Goal: Task Accomplishment & Management: Complete application form

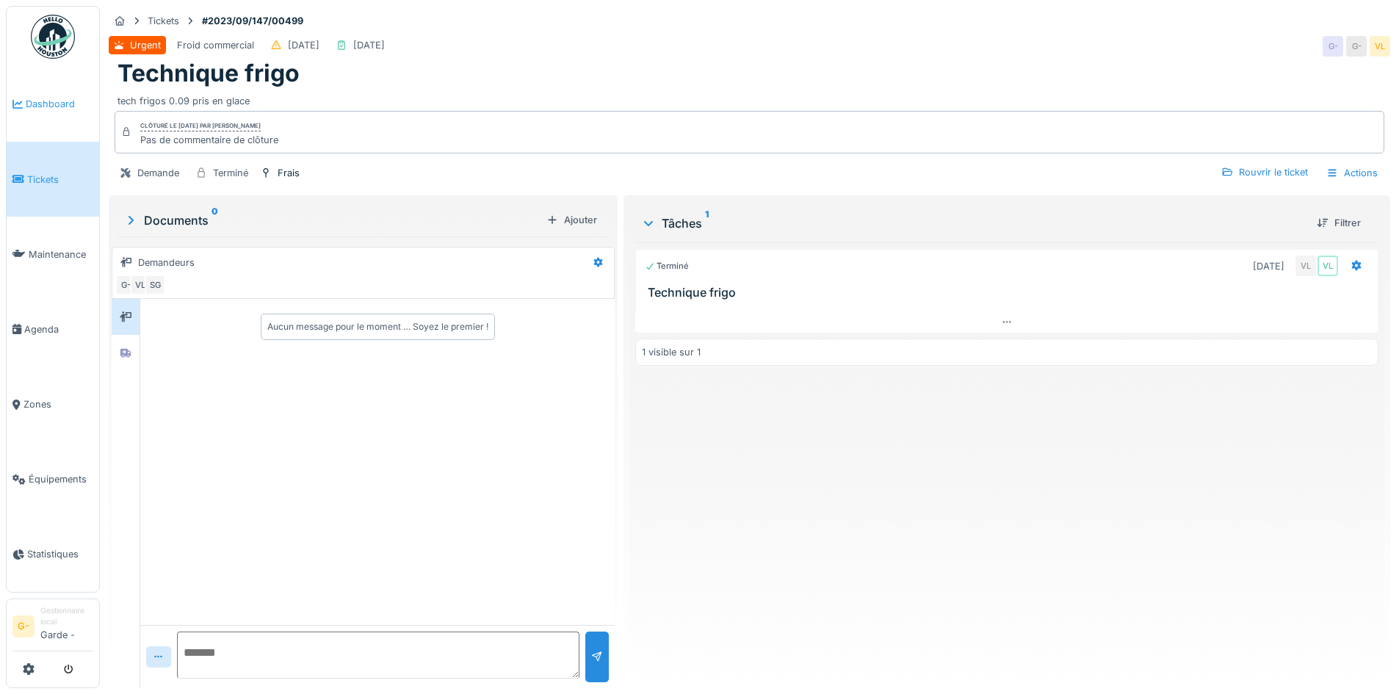
click at [56, 95] on link "Dashboard" at bounding box center [53, 104] width 93 height 75
click at [50, 171] on link "Tickets" at bounding box center [53, 179] width 93 height 75
click at [51, 187] on link "Tickets" at bounding box center [53, 179] width 93 height 75
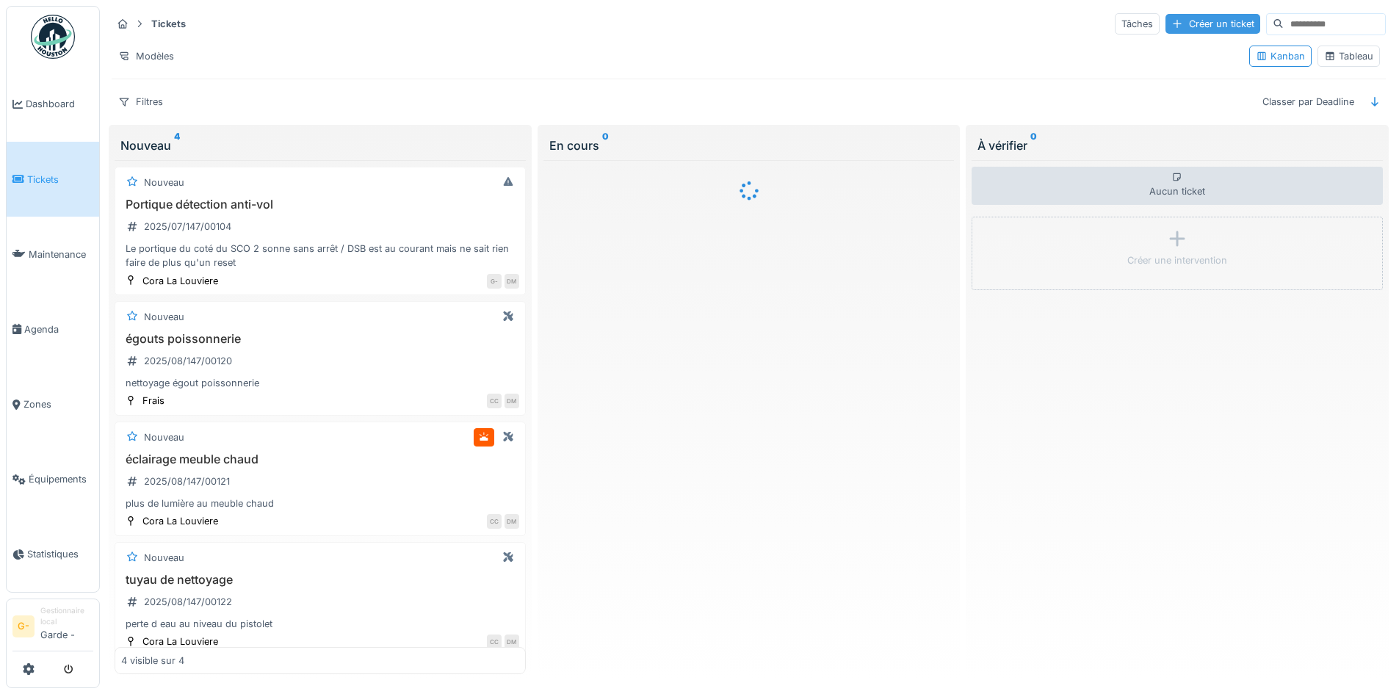
click at [1167, 28] on div "Créer un ticket" at bounding box center [1212, 24] width 95 height 20
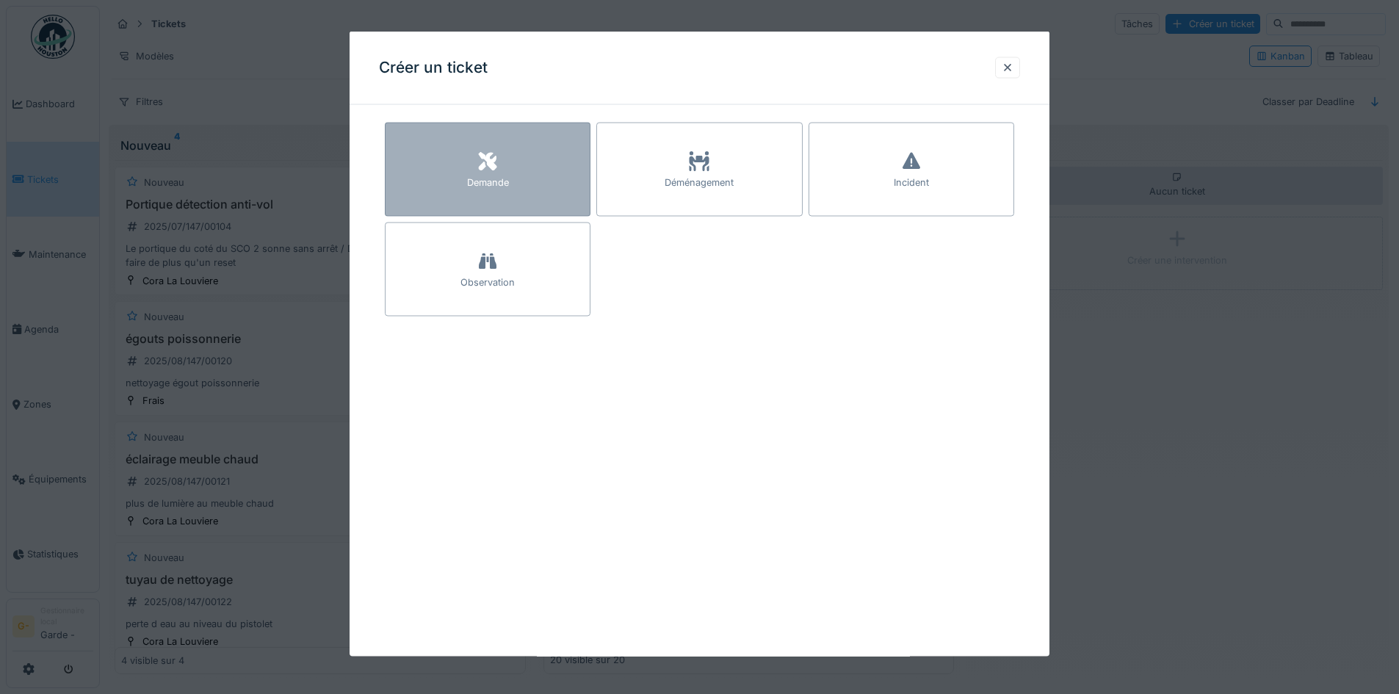
click at [478, 151] on div at bounding box center [488, 162] width 22 height 26
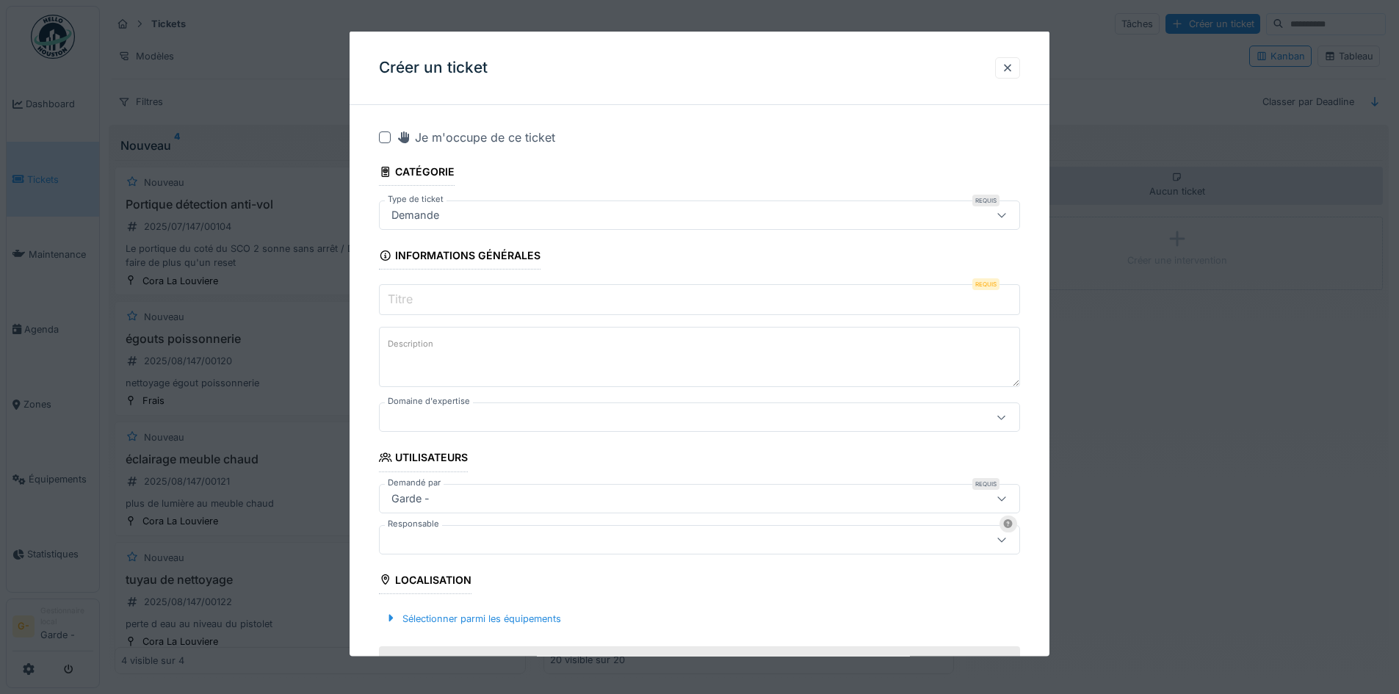
click at [419, 211] on div "Demande" at bounding box center [415, 215] width 59 height 16
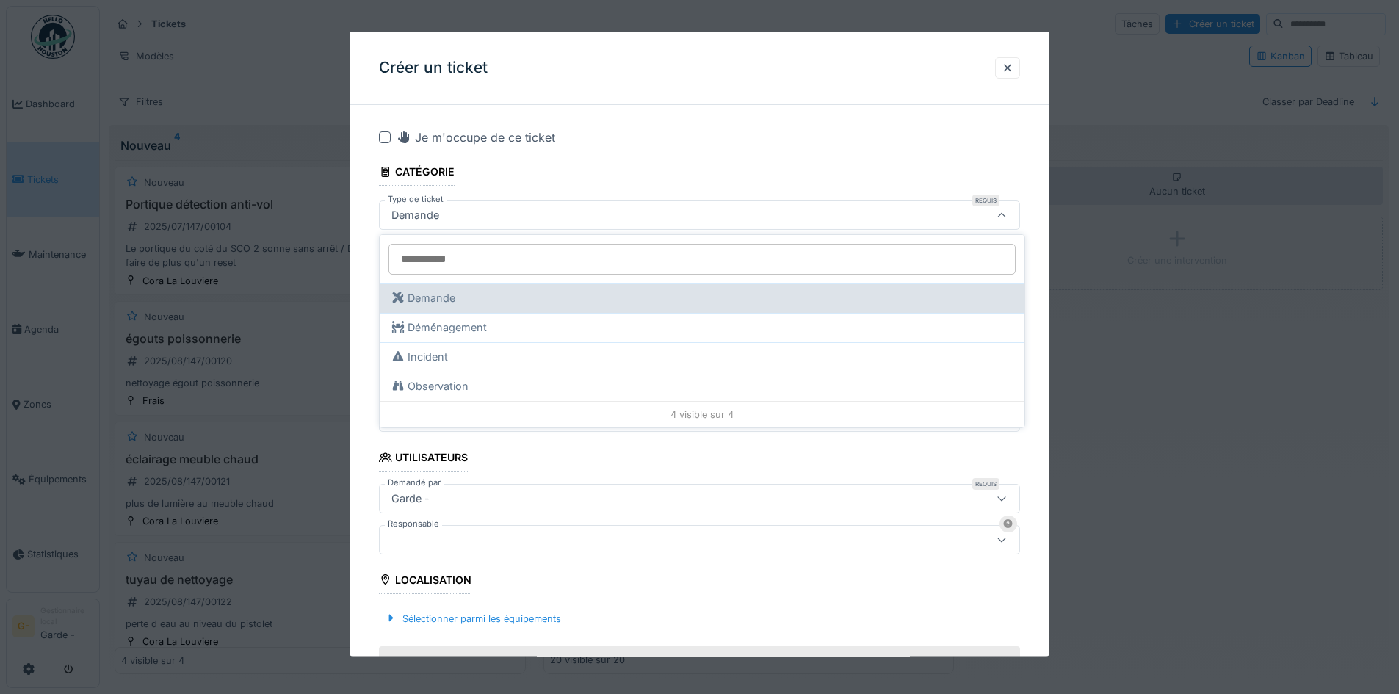
click at [454, 302] on div "Demande" at bounding box center [701, 298] width 621 height 16
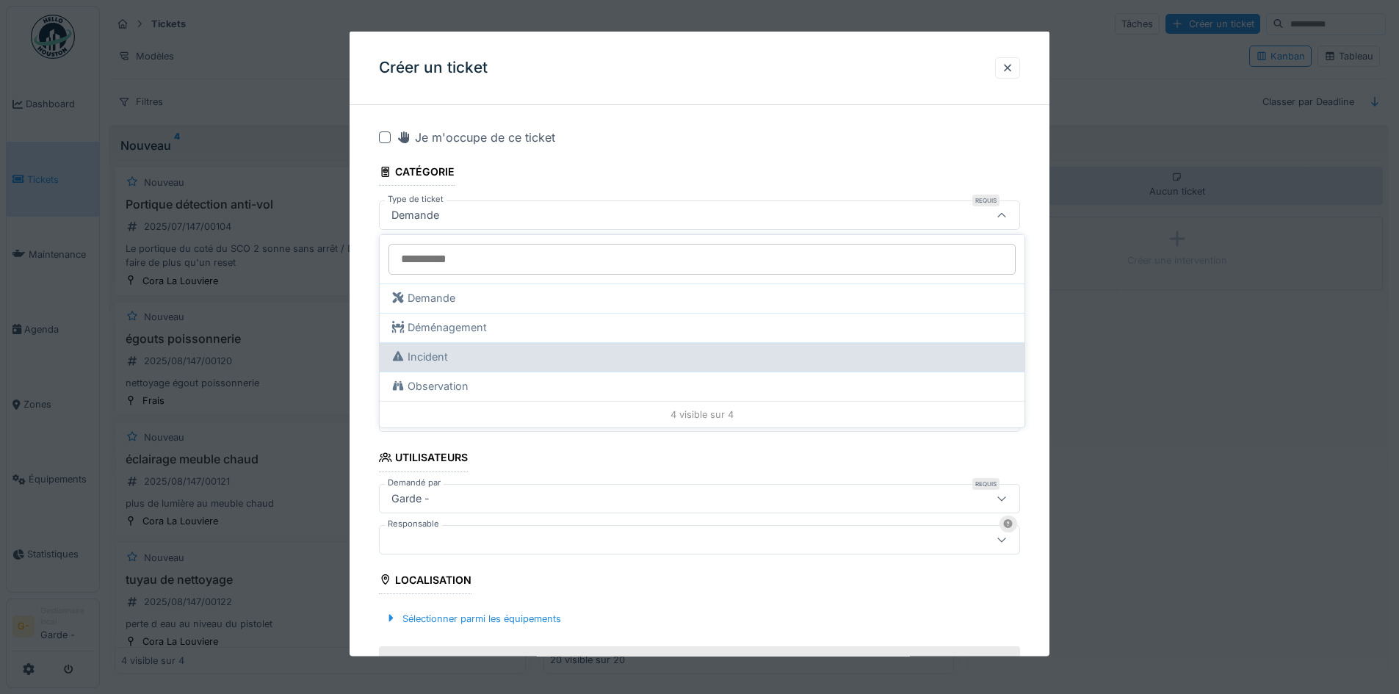
click at [448, 356] on div "Incident" at bounding box center [701, 357] width 621 height 16
type input "***"
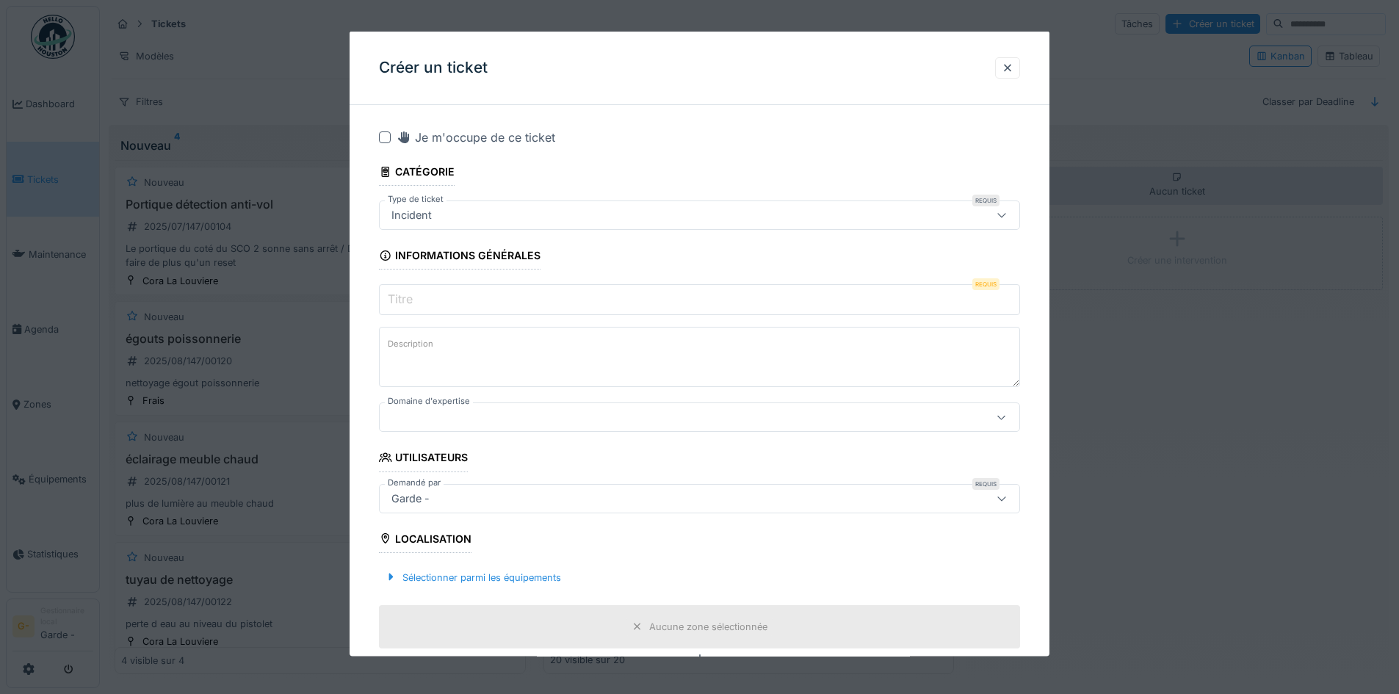
click at [465, 297] on input "Titre" at bounding box center [699, 299] width 641 height 31
click at [465, 298] on input "Titre" at bounding box center [699, 299] width 641 height 31
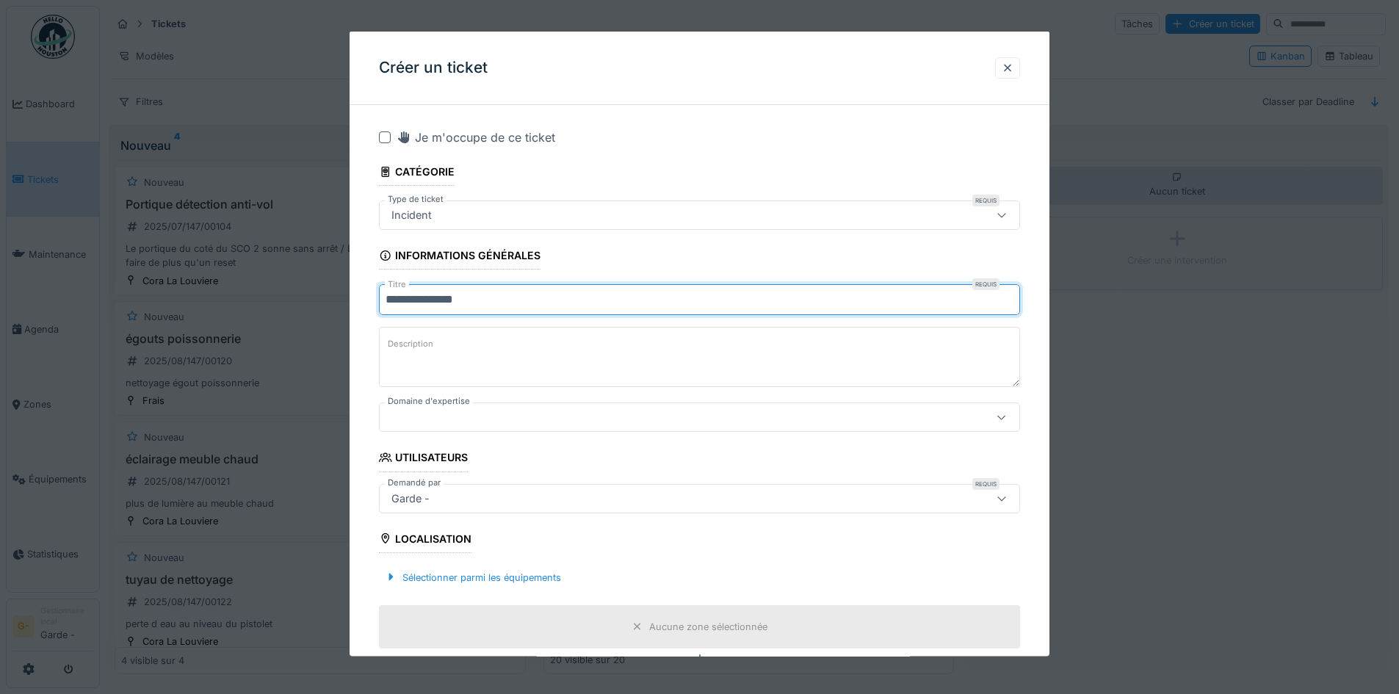
type input "**********"
click at [411, 356] on textarea "Description" at bounding box center [699, 357] width 641 height 60
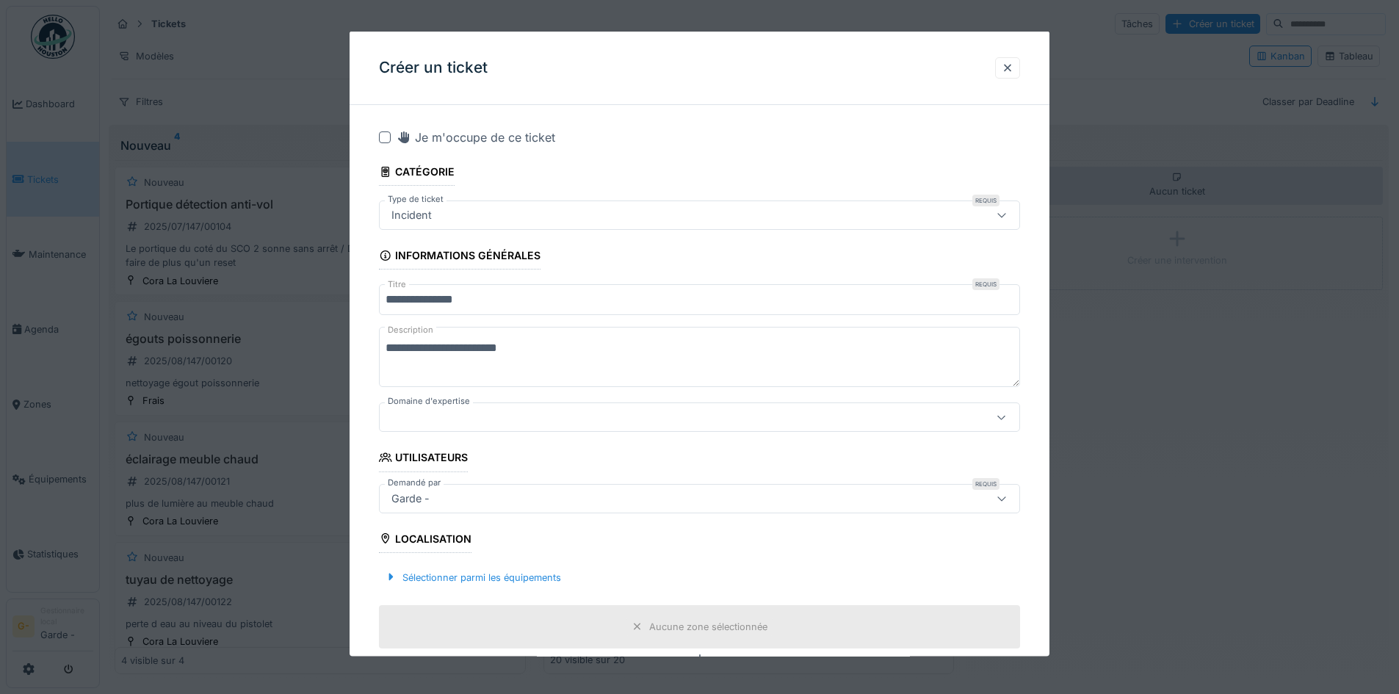
type textarea "**********"
click at [414, 419] on div at bounding box center [662, 417] width 553 height 16
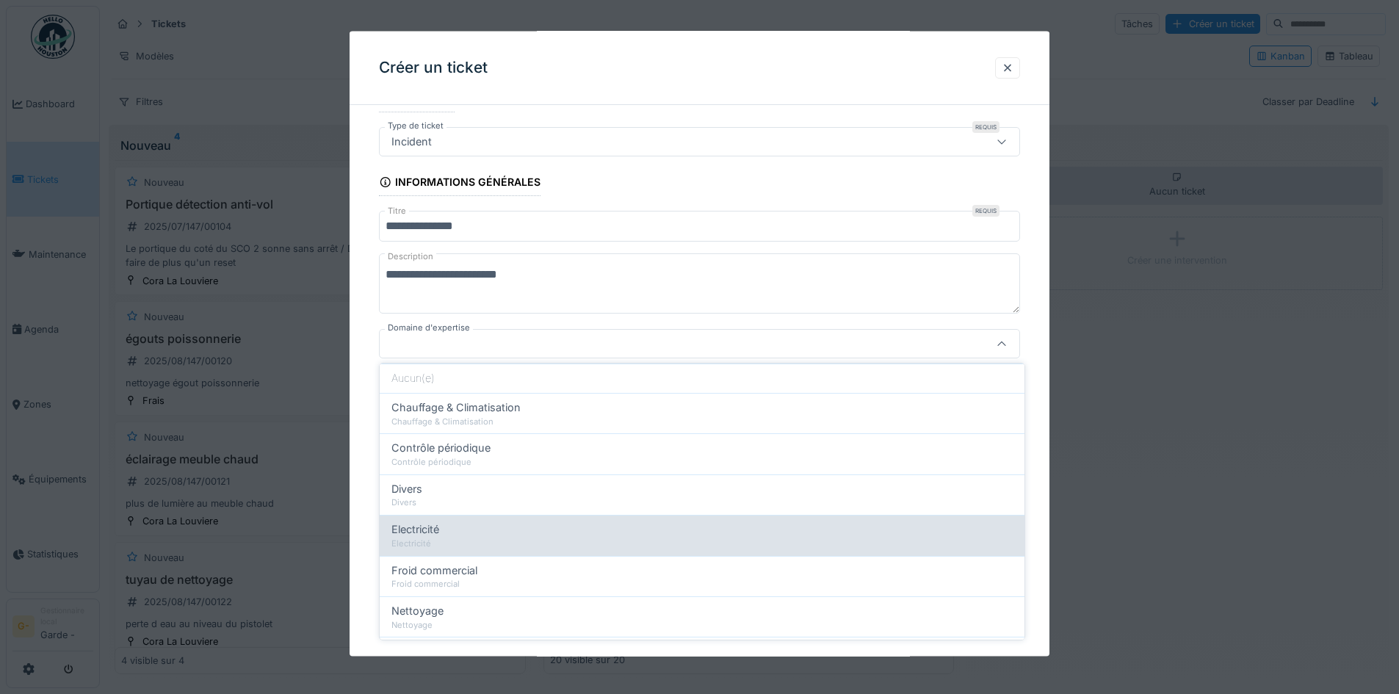
scroll to position [73, 0]
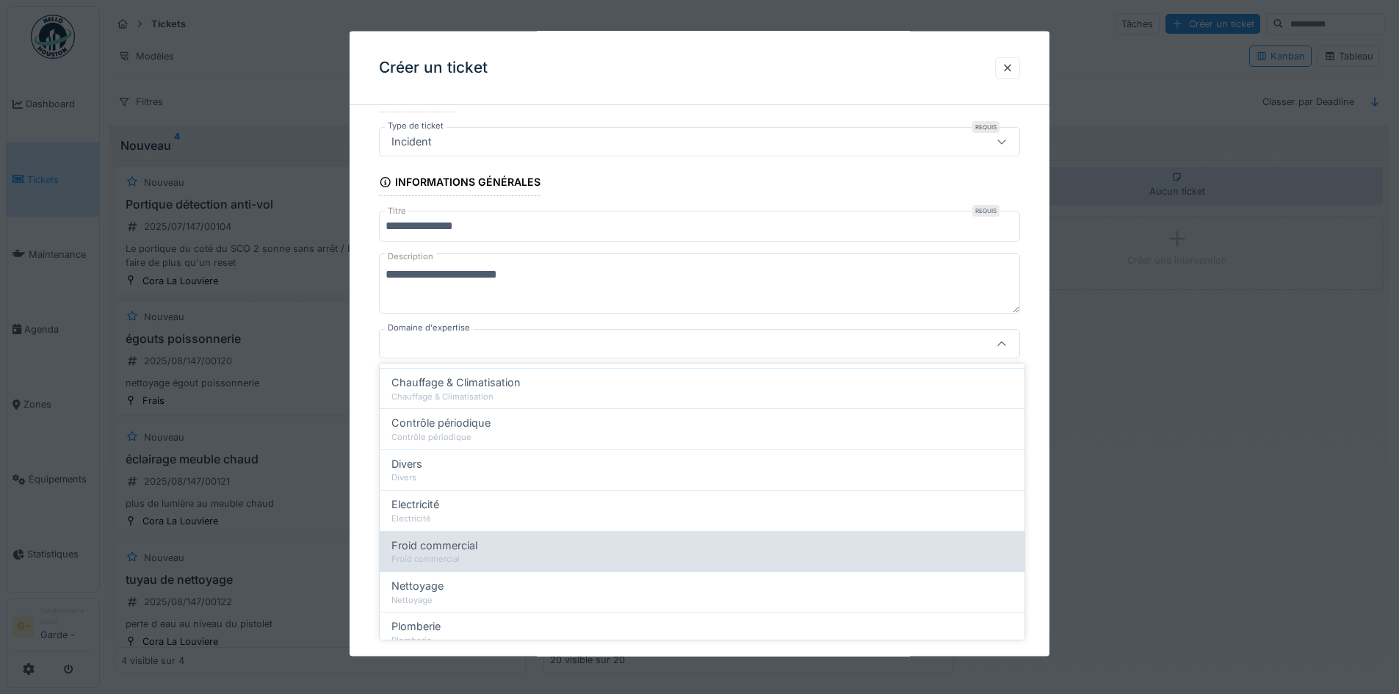
click at [449, 557] on div "Froid commercial" at bounding box center [701, 559] width 621 height 12
type input "***"
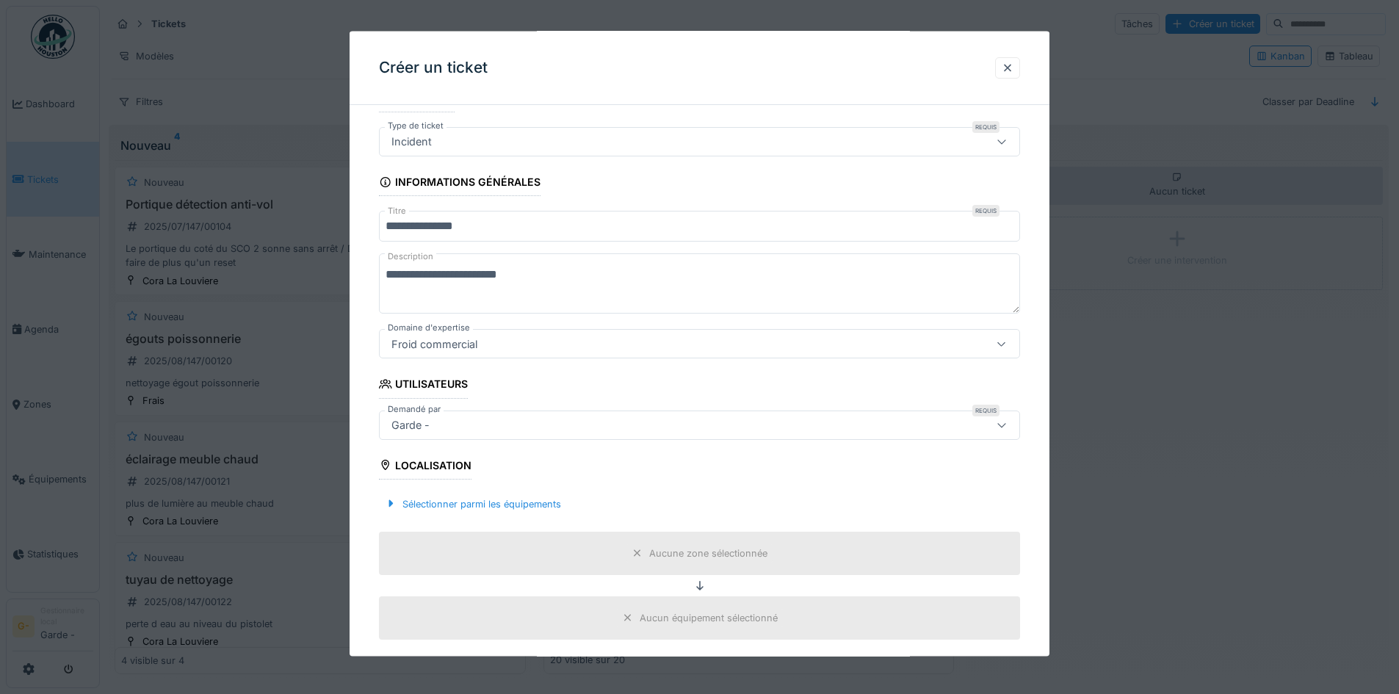
click at [430, 463] on div "Localisation" at bounding box center [425, 466] width 93 height 25
click at [431, 504] on div "Sélectionner parmi les équipements" at bounding box center [473, 503] width 188 height 20
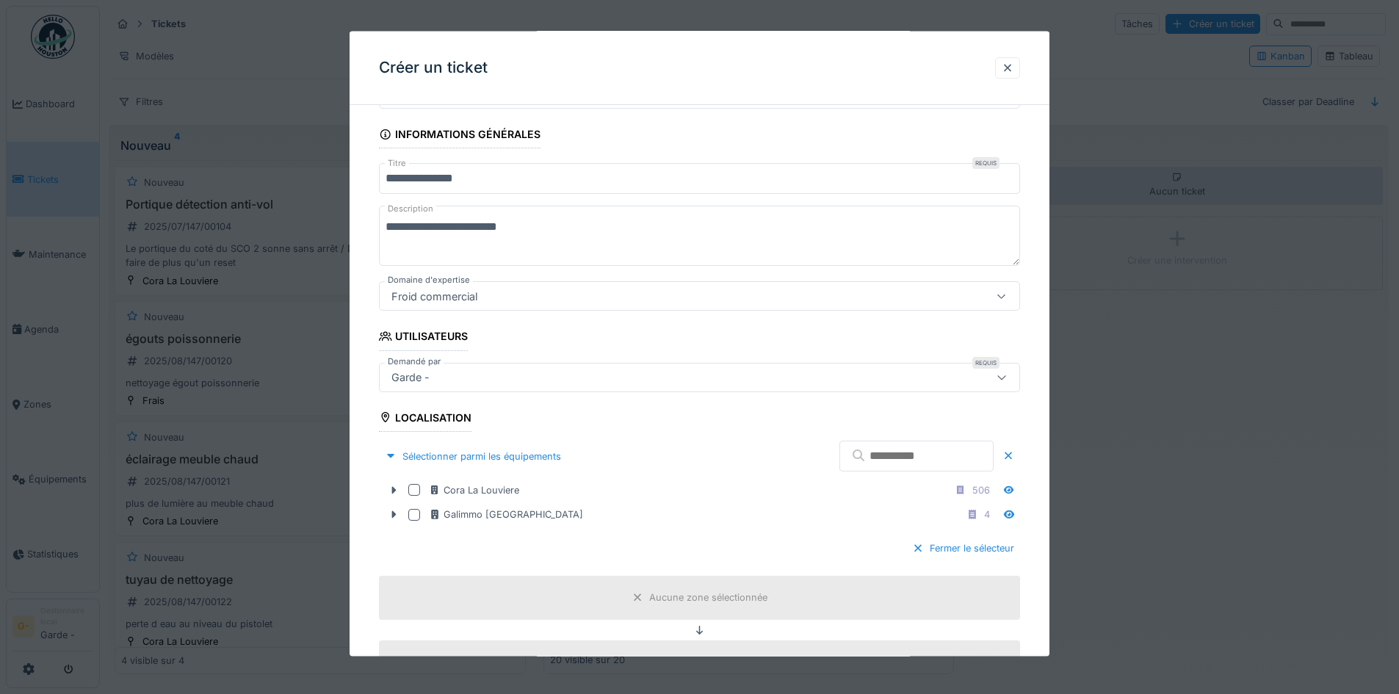
scroll to position [147, 0]
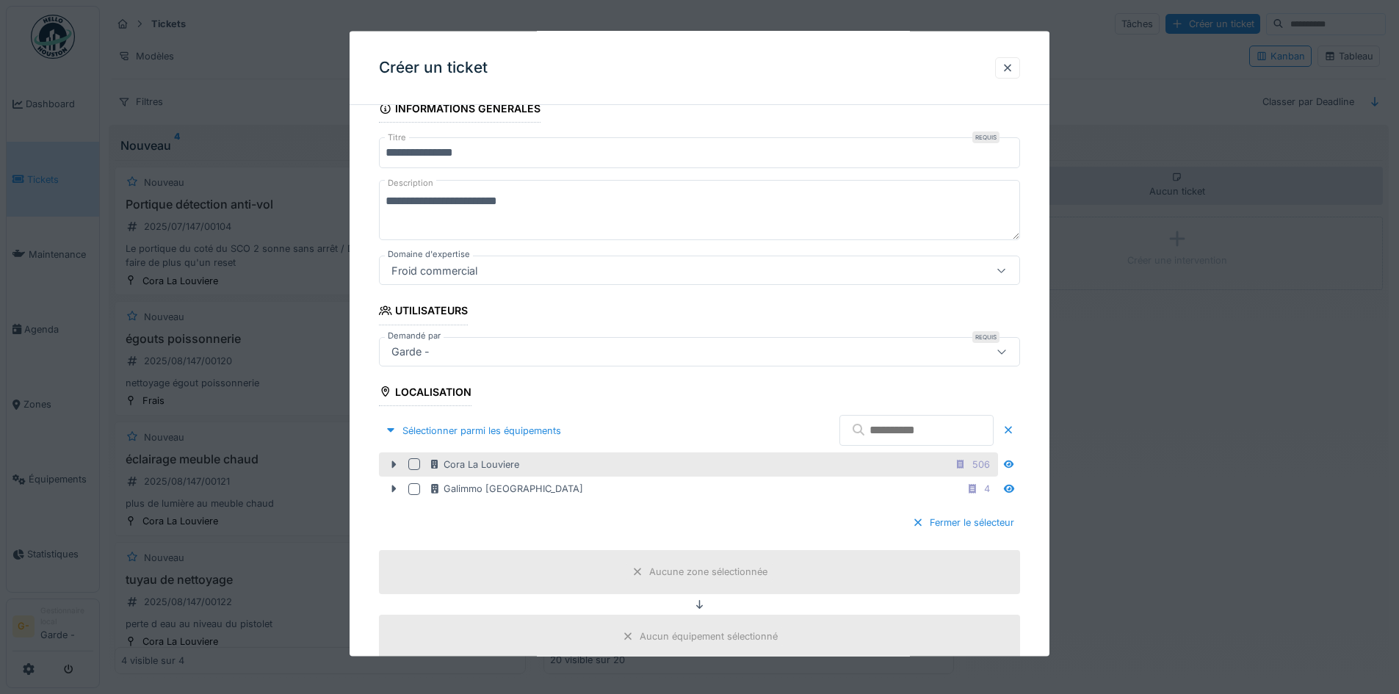
click at [415, 471] on div "Cora La Louviere 506" at bounding box center [688, 464] width 619 height 24
click at [418, 461] on div at bounding box center [414, 464] width 12 height 12
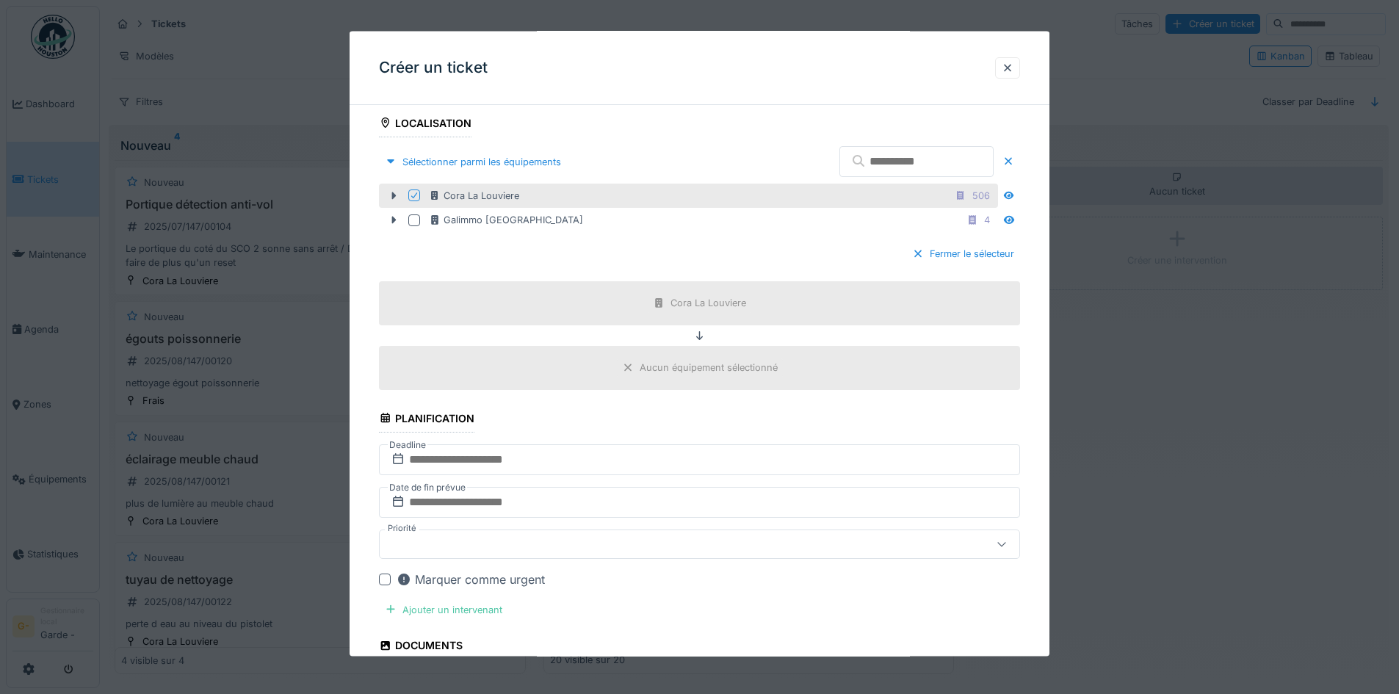
scroll to position [587, 0]
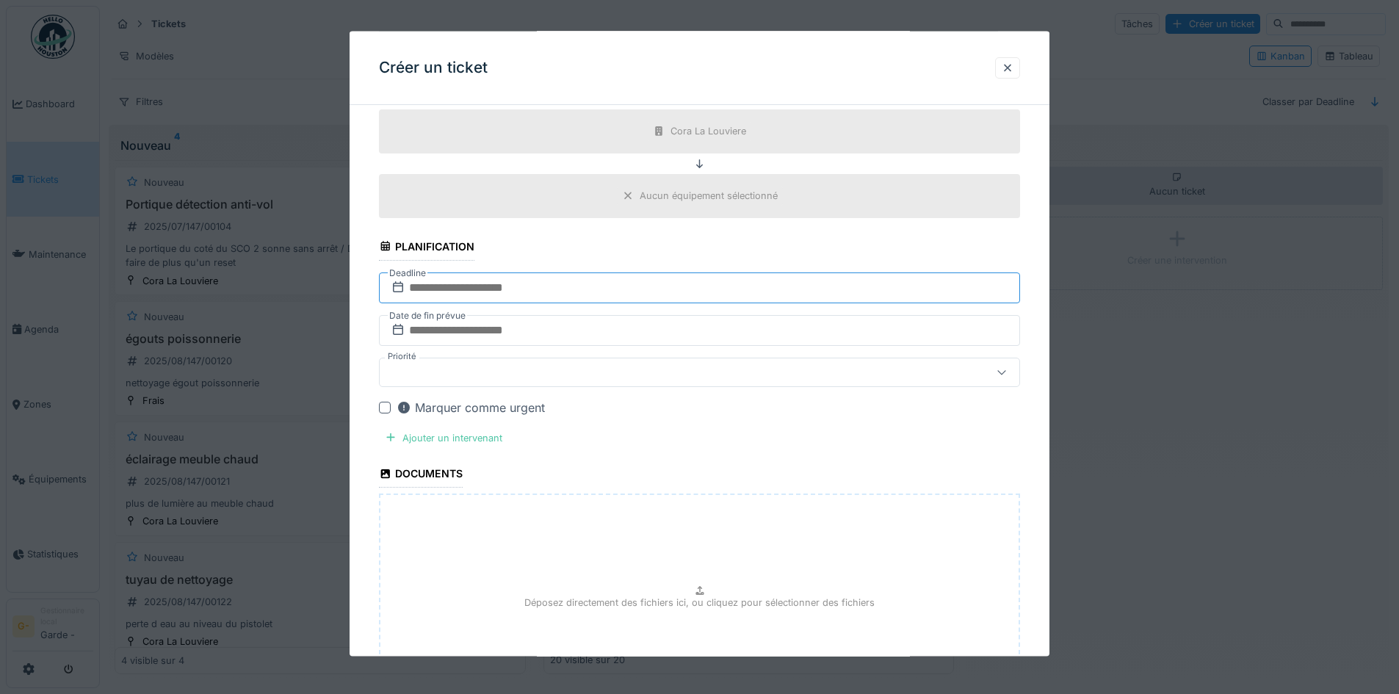
click at [409, 289] on input "text" at bounding box center [699, 287] width 641 height 31
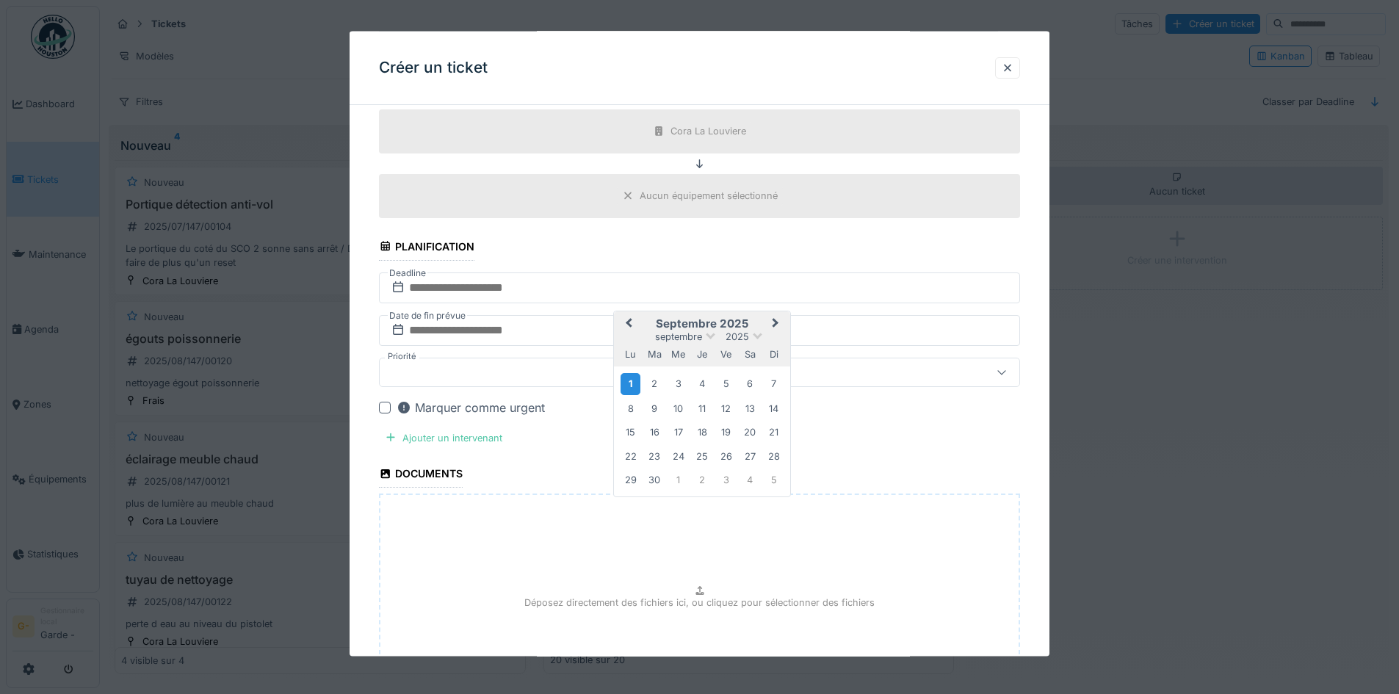
click at [634, 391] on div "1" at bounding box center [630, 383] width 20 height 21
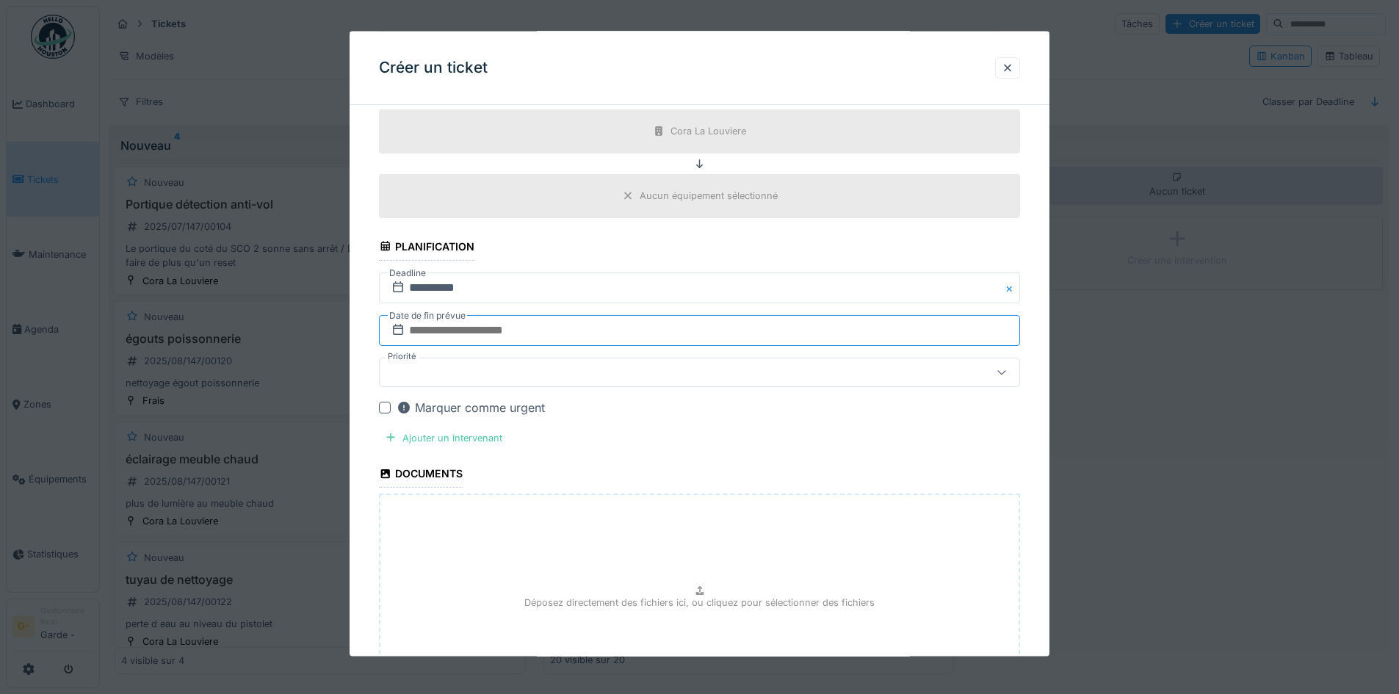
click at [438, 326] on input "text" at bounding box center [699, 329] width 641 height 31
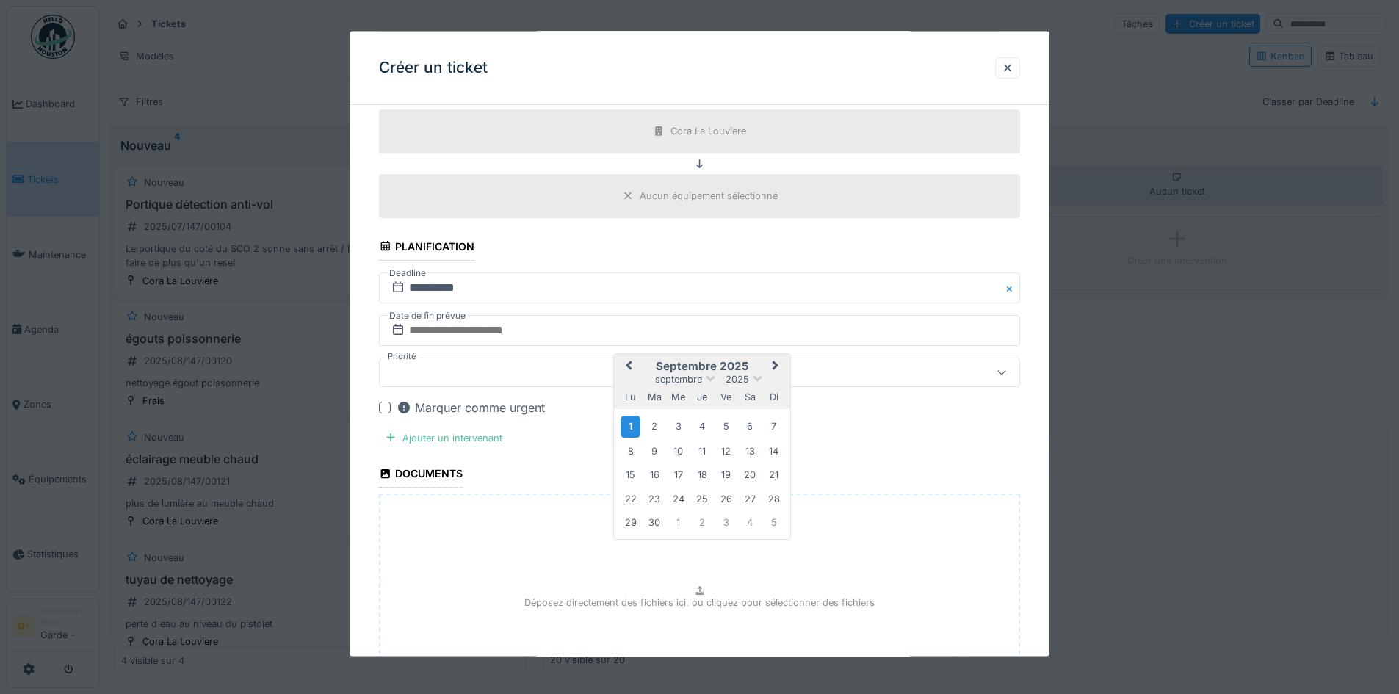
click at [634, 432] on div "1" at bounding box center [630, 426] width 20 height 21
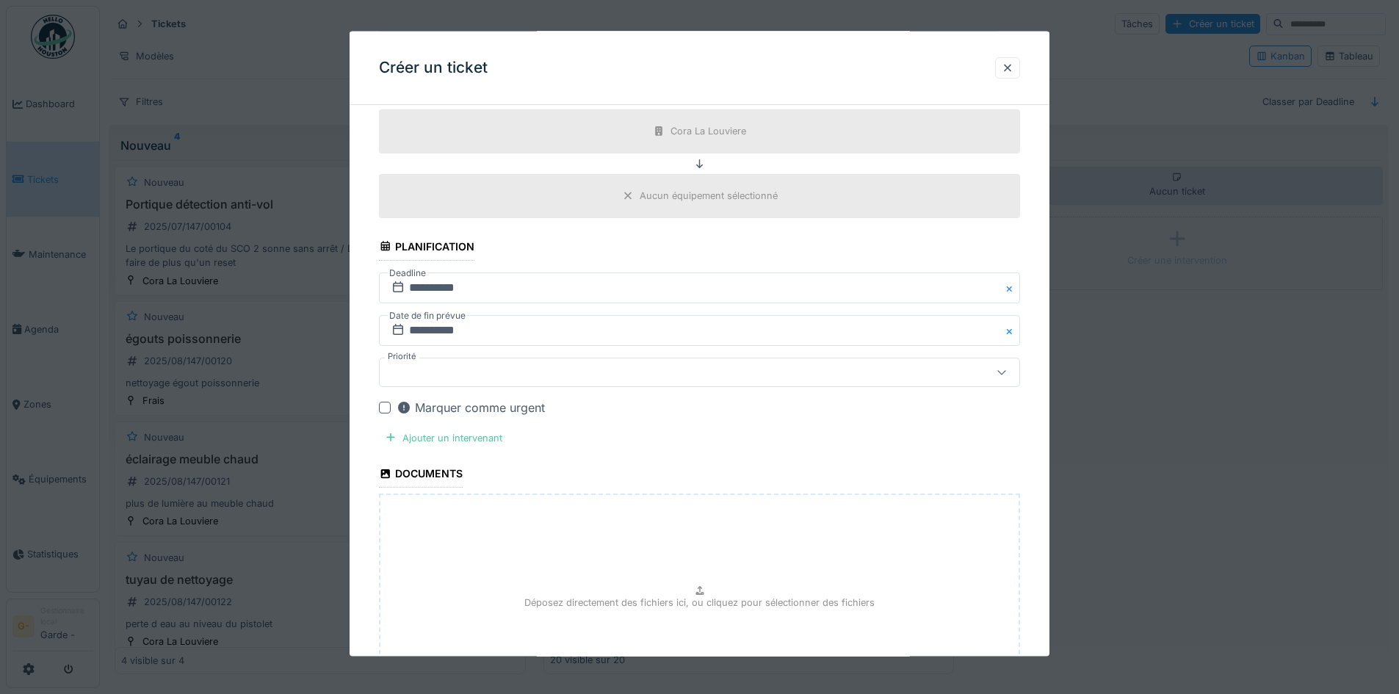
click at [469, 382] on div at bounding box center [699, 371] width 641 height 29
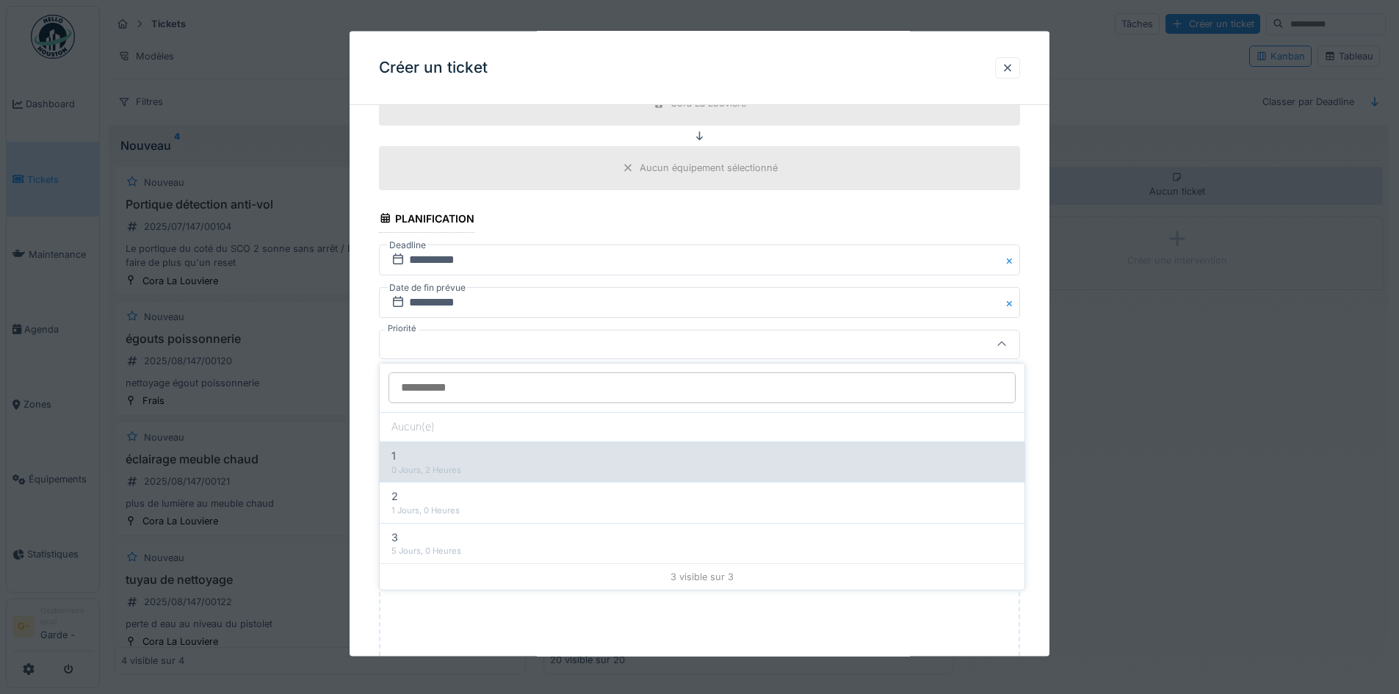
click at [426, 458] on div "1" at bounding box center [701, 456] width 621 height 16
type input "***"
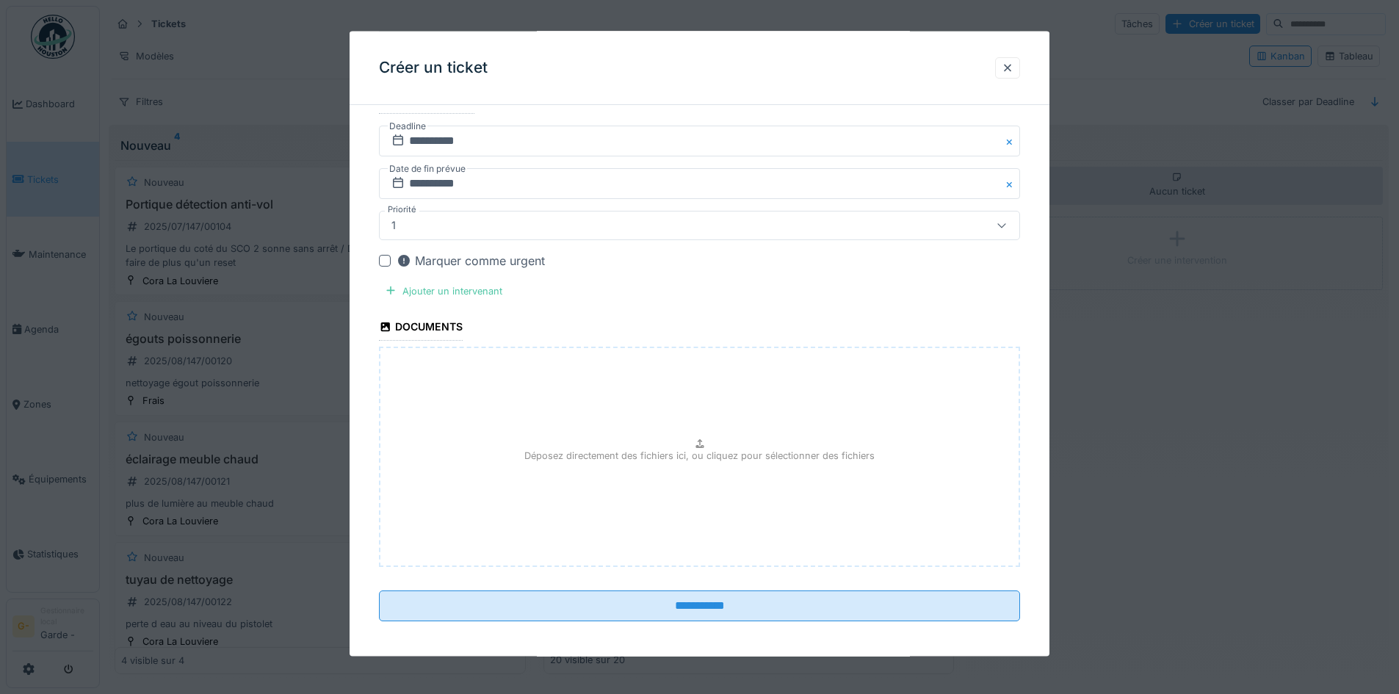
scroll to position [740, 0]
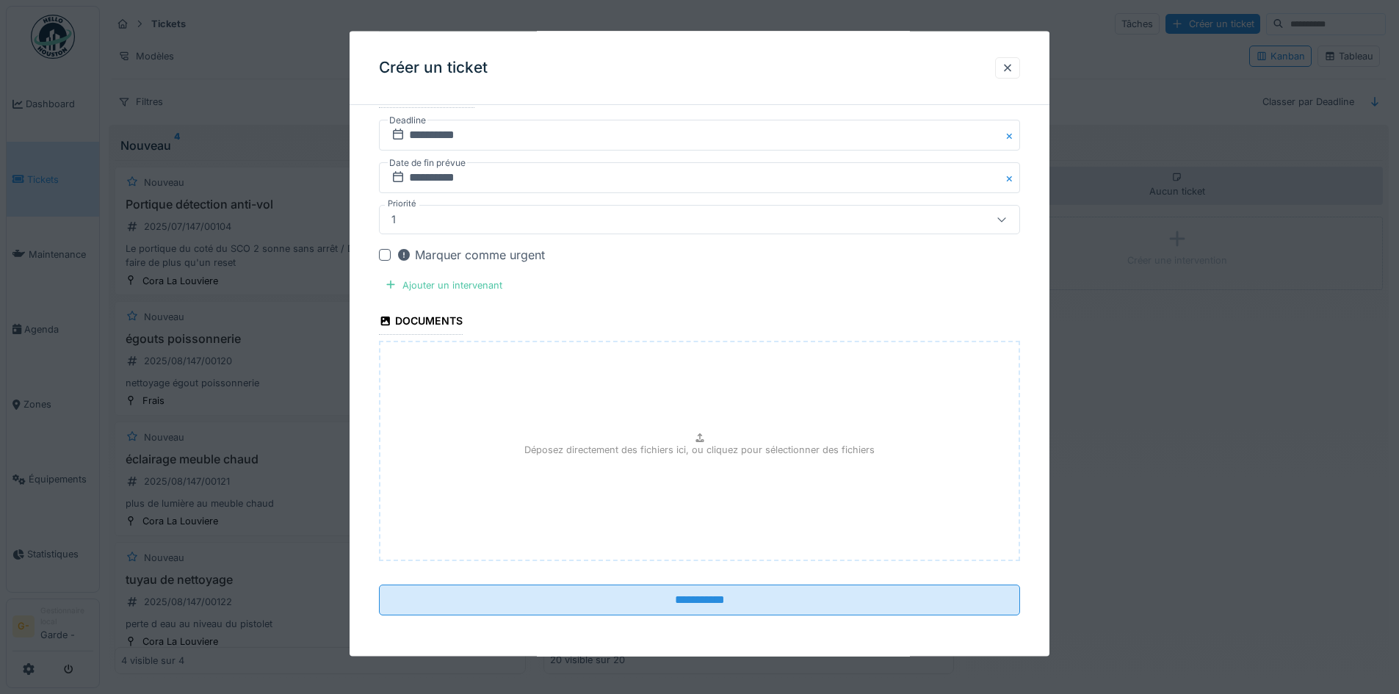
click at [383, 254] on div at bounding box center [385, 254] width 12 height 12
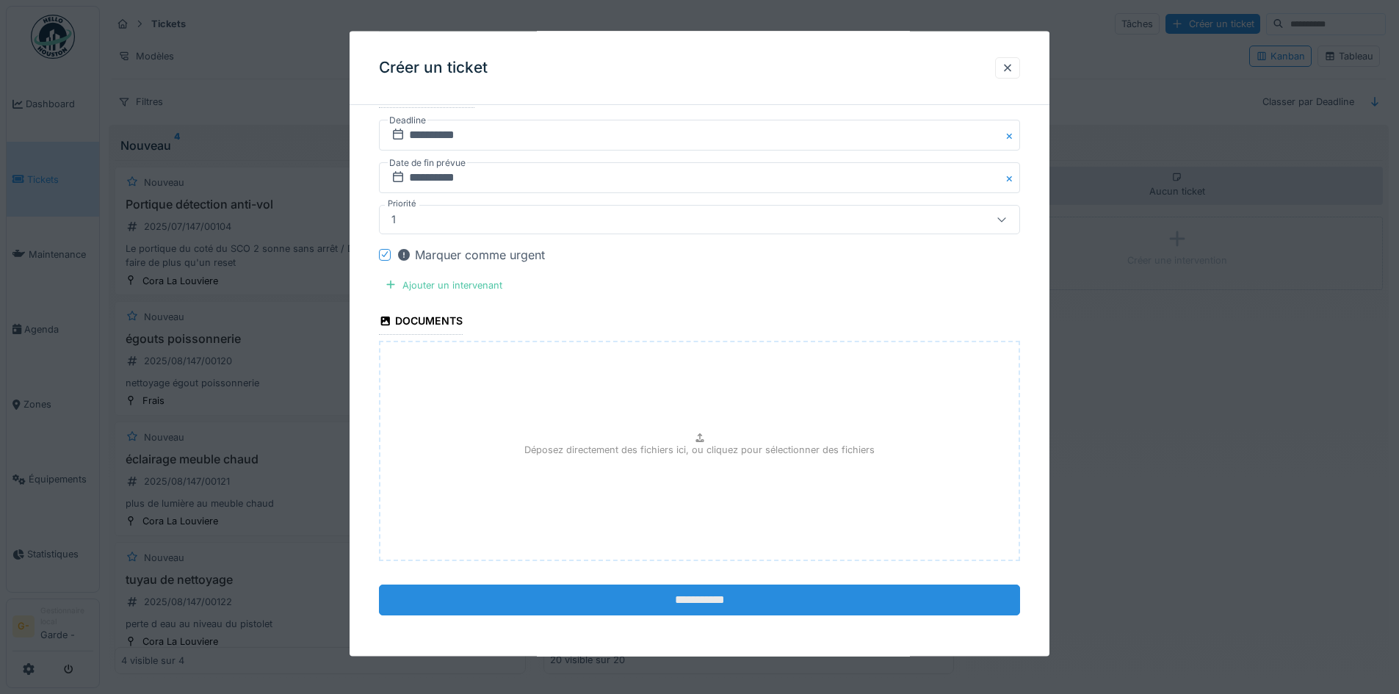
click at [702, 604] on input "**********" at bounding box center [699, 599] width 641 height 31
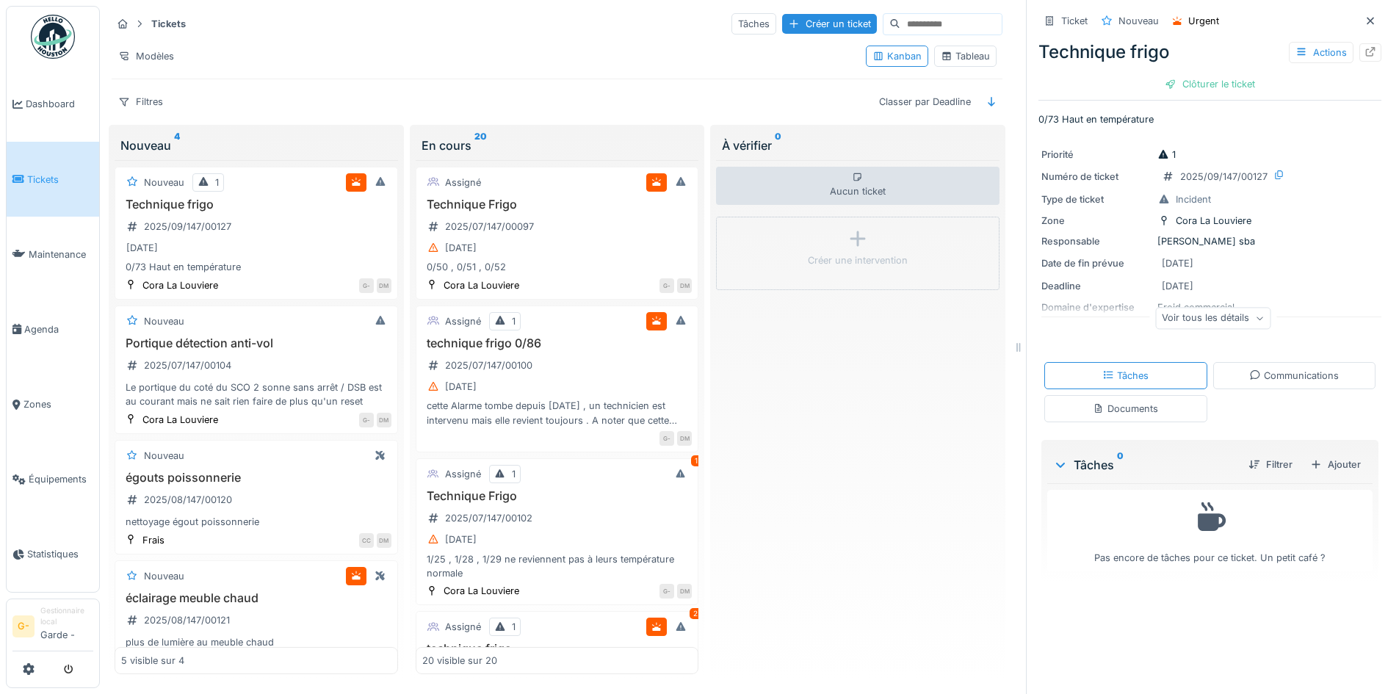
click at [1112, 47] on div "Technique frigo Actions" at bounding box center [1209, 52] width 343 height 26
click at [1298, 42] on div "Actions" at bounding box center [1321, 52] width 65 height 21
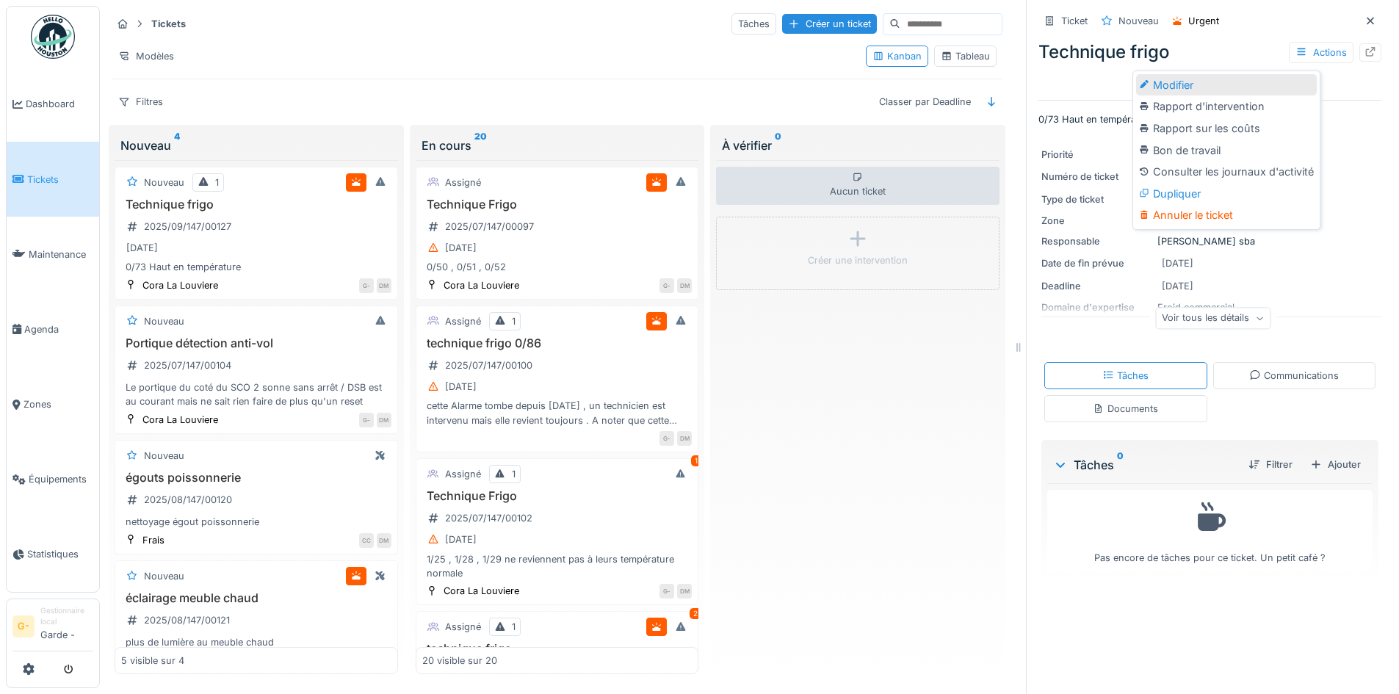
click at [1280, 74] on div "Modifier" at bounding box center [1226, 85] width 181 height 22
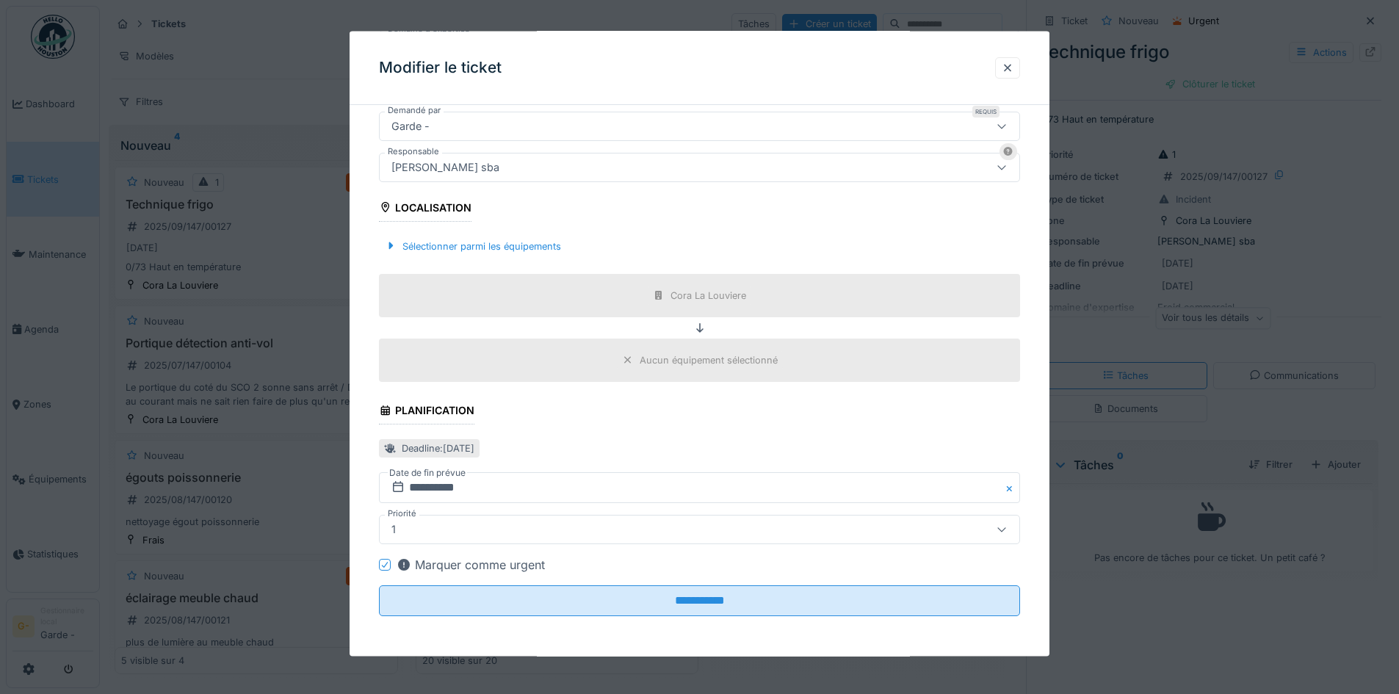
scroll to position [373, 0]
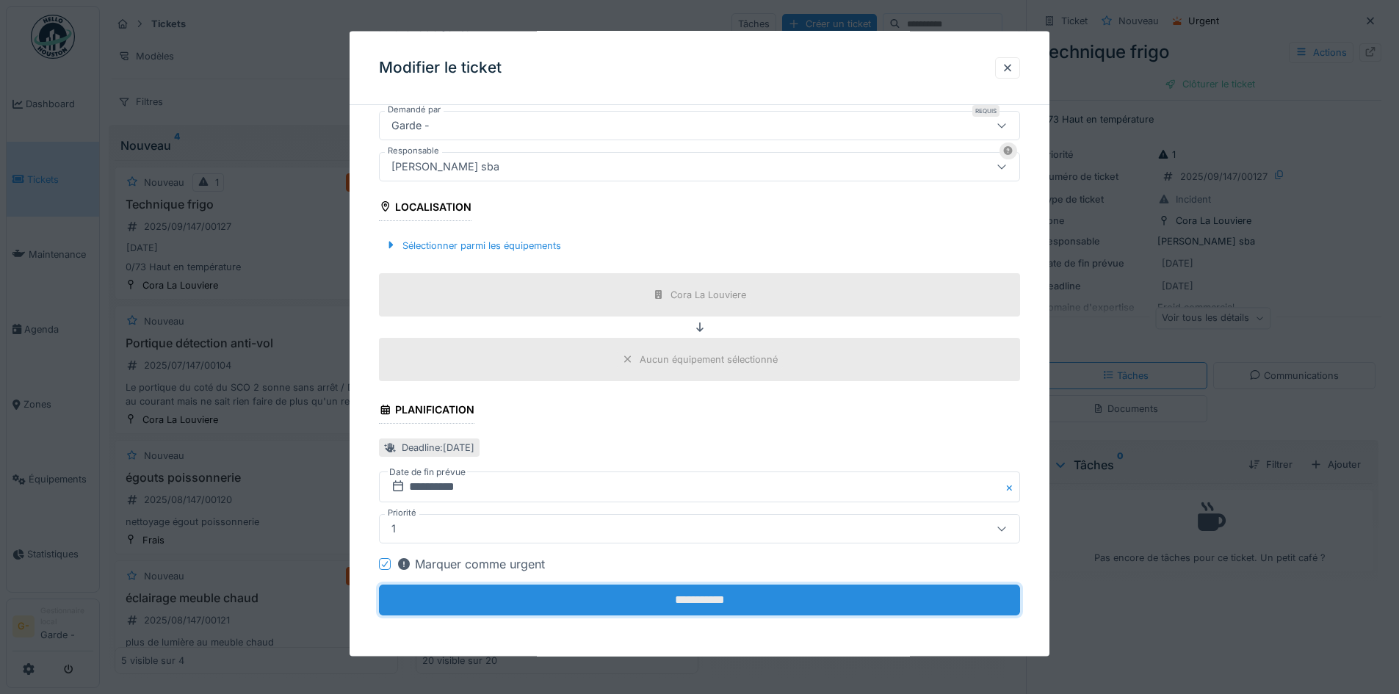
click at [708, 612] on input "**********" at bounding box center [699, 600] width 641 height 31
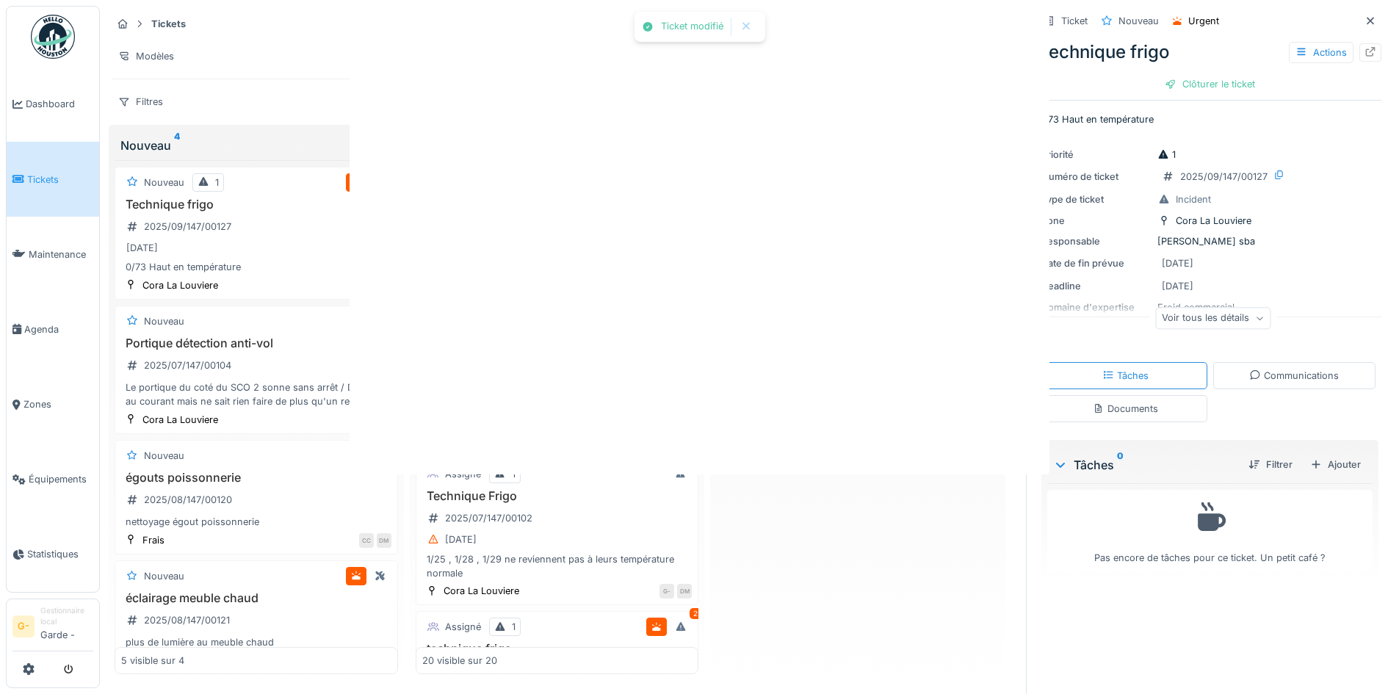
scroll to position [0, 0]
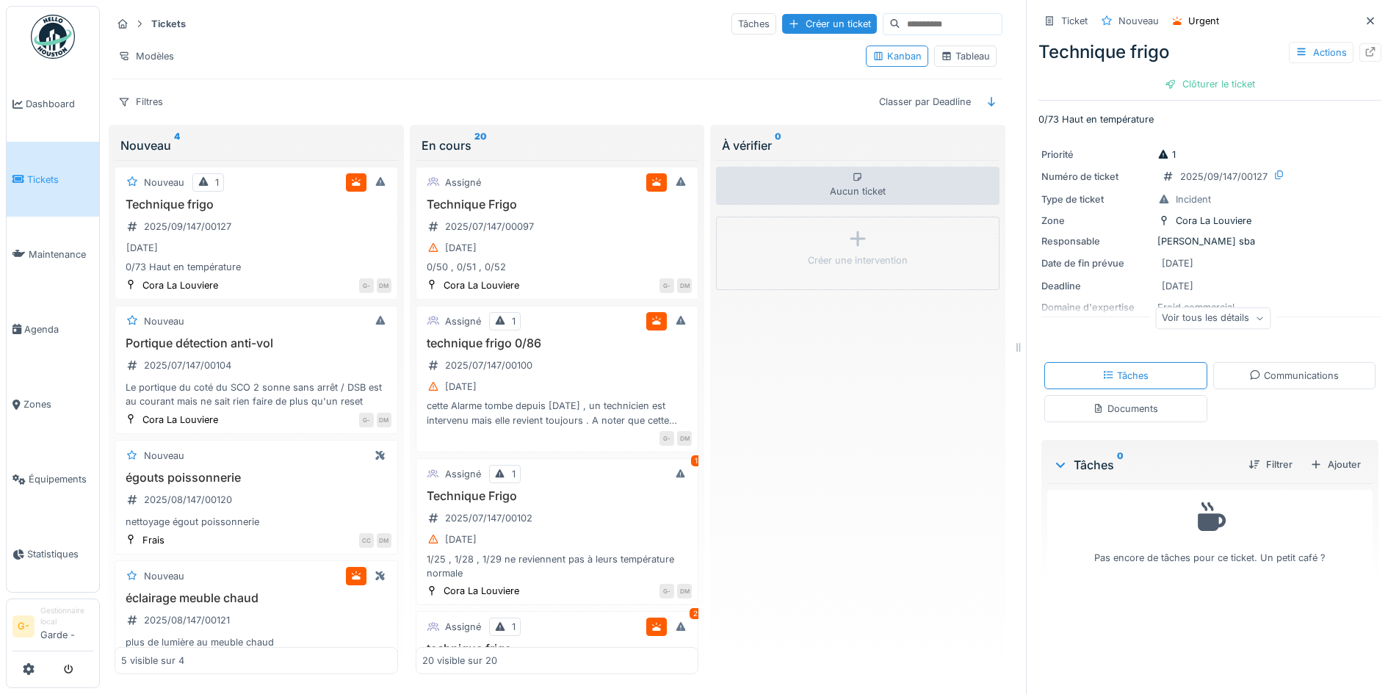
click at [1141, 45] on div "Technique frigo Actions" at bounding box center [1209, 52] width 343 height 26
click at [1071, 47] on div "Technique frigo Actions" at bounding box center [1209, 52] width 343 height 26
click at [1364, 47] on icon at bounding box center [1370, 52] width 12 height 10
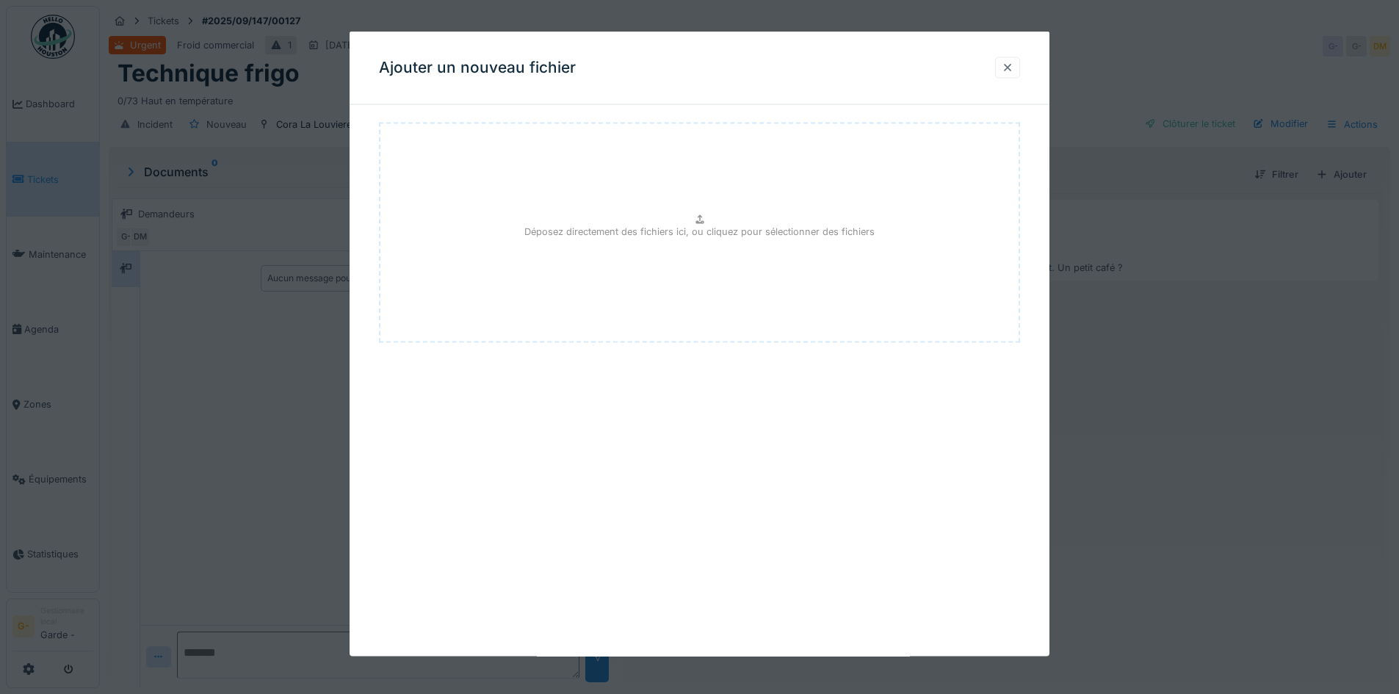
click at [1013, 69] on div at bounding box center [1008, 67] width 12 height 14
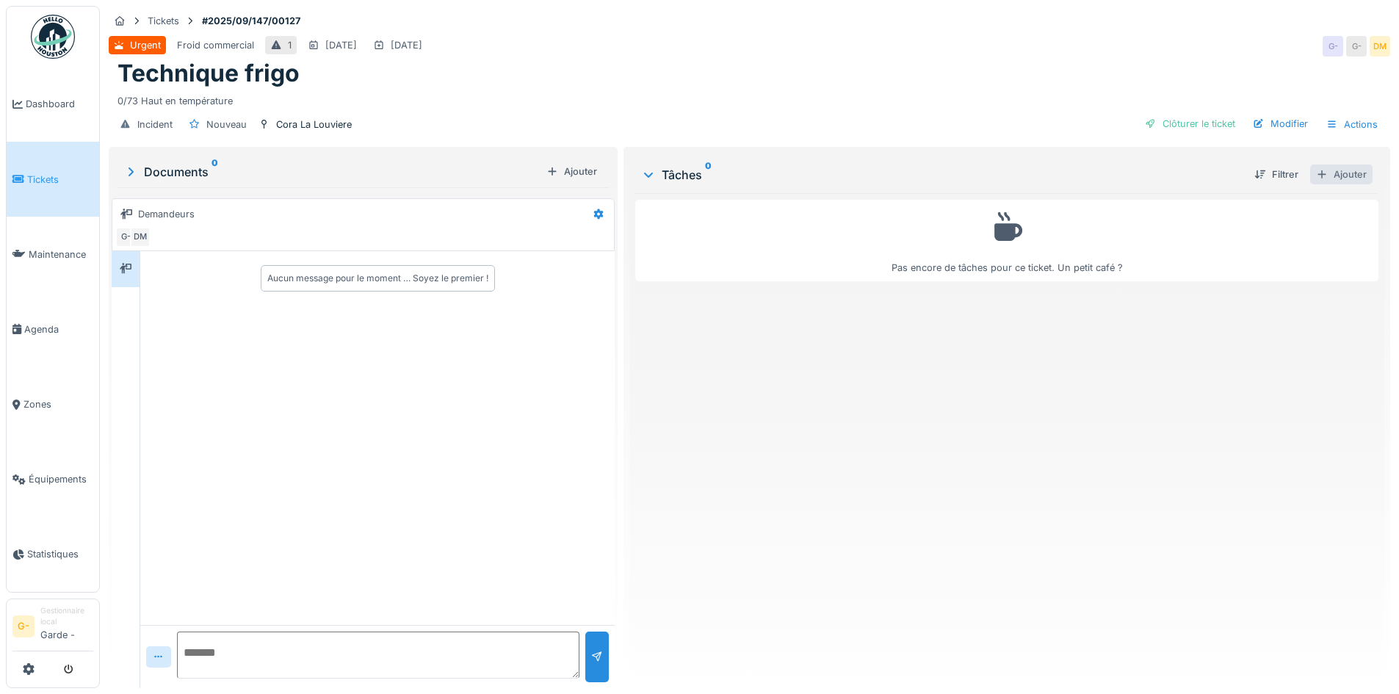
click at [1326, 180] on div "Ajouter" at bounding box center [1341, 174] width 62 height 20
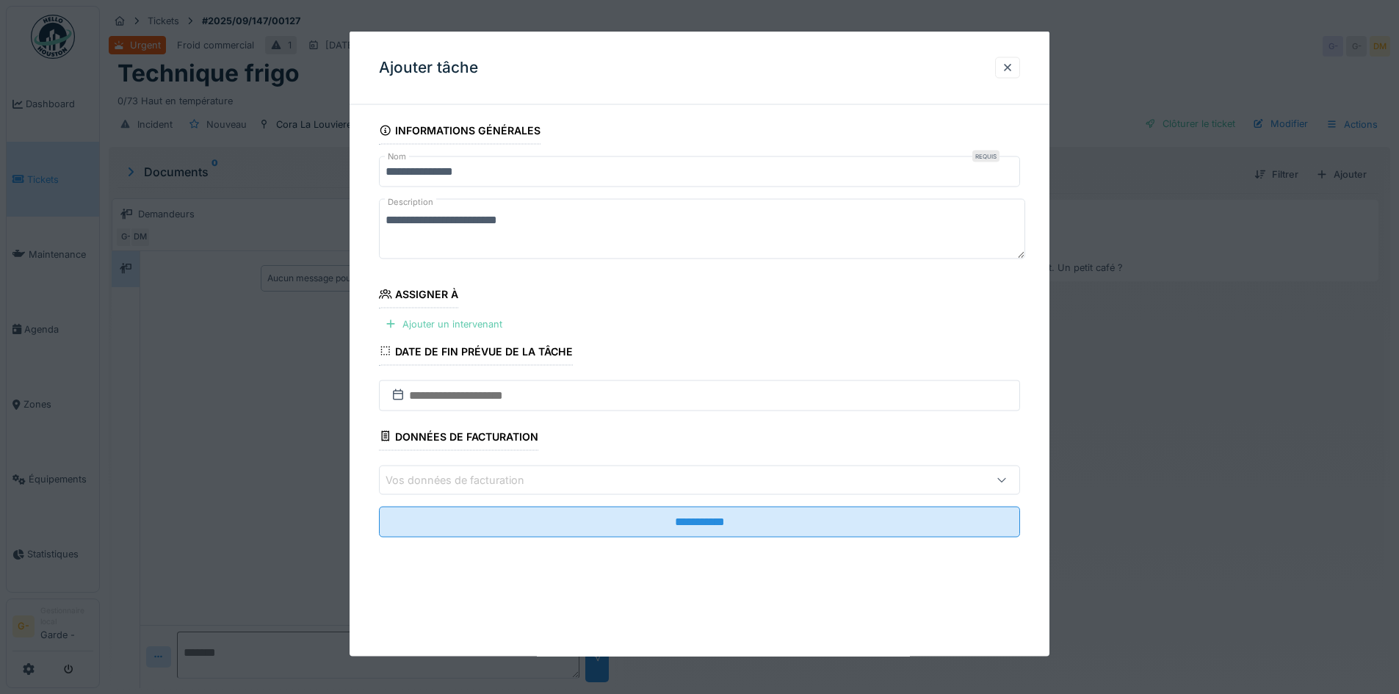
click at [430, 319] on div "Ajouter un intervenant" at bounding box center [443, 324] width 129 height 20
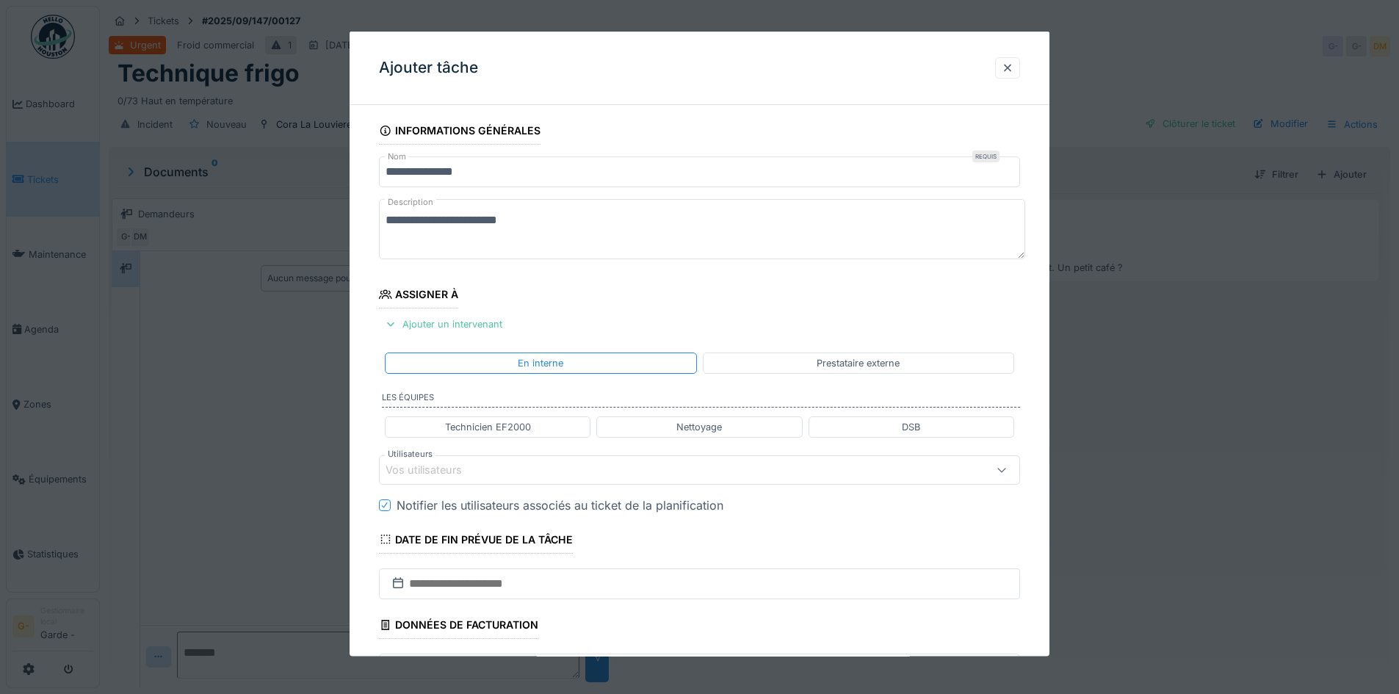
click at [814, 356] on div "Prestataire externe" at bounding box center [858, 362] width 311 height 21
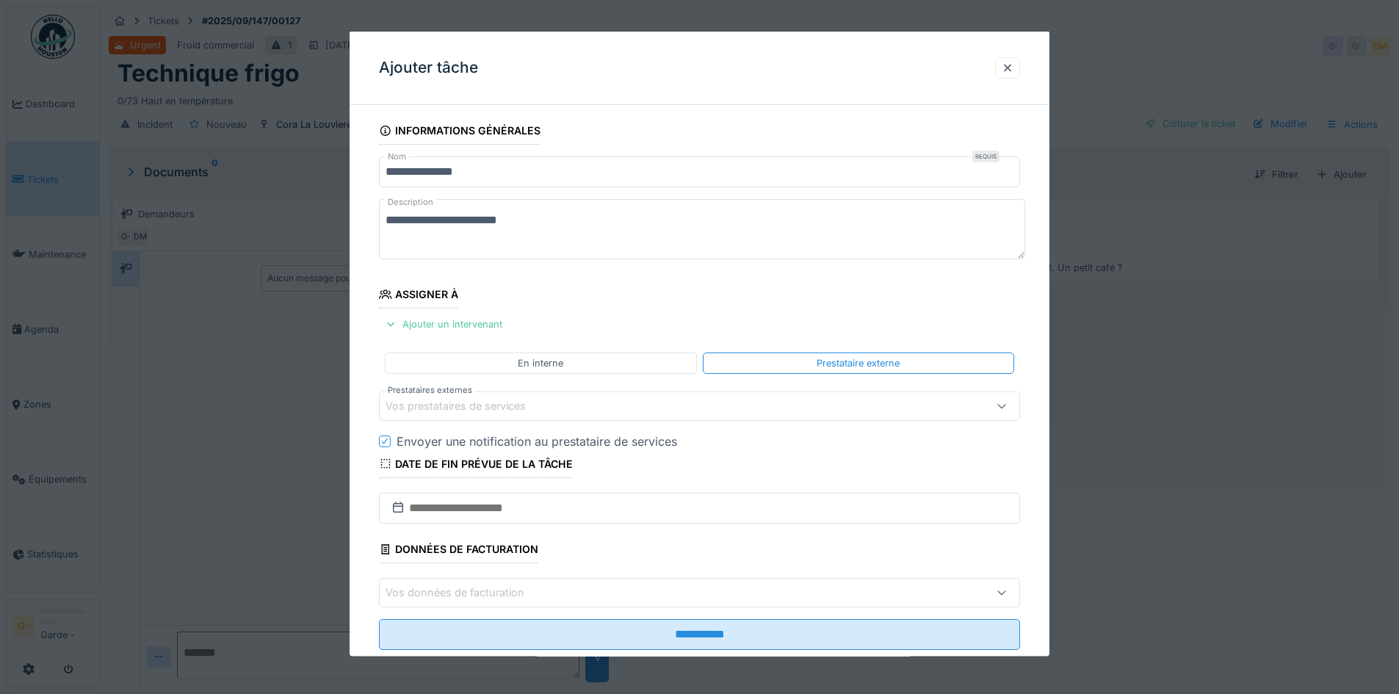
click at [488, 412] on div "Vos prestataires de services" at bounding box center [466, 405] width 161 height 16
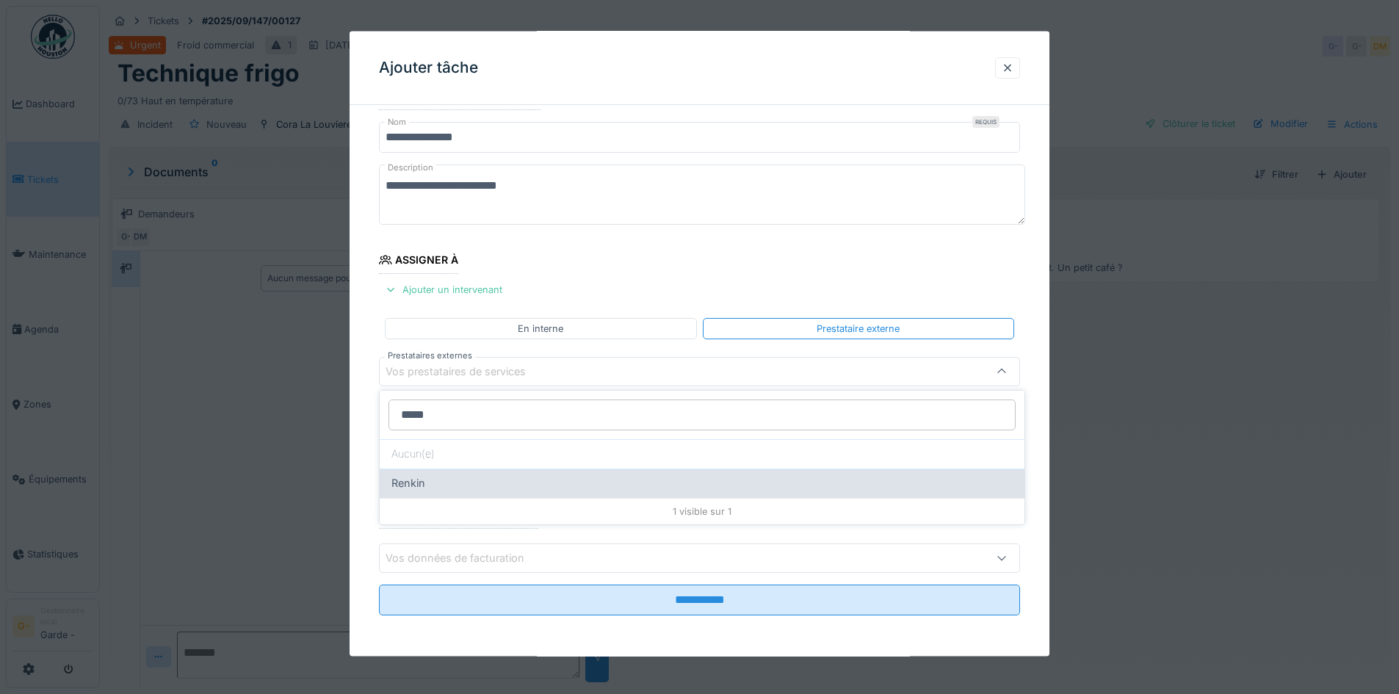
type input "*****"
click at [446, 488] on div "Renkin" at bounding box center [701, 483] width 621 height 16
type input "***"
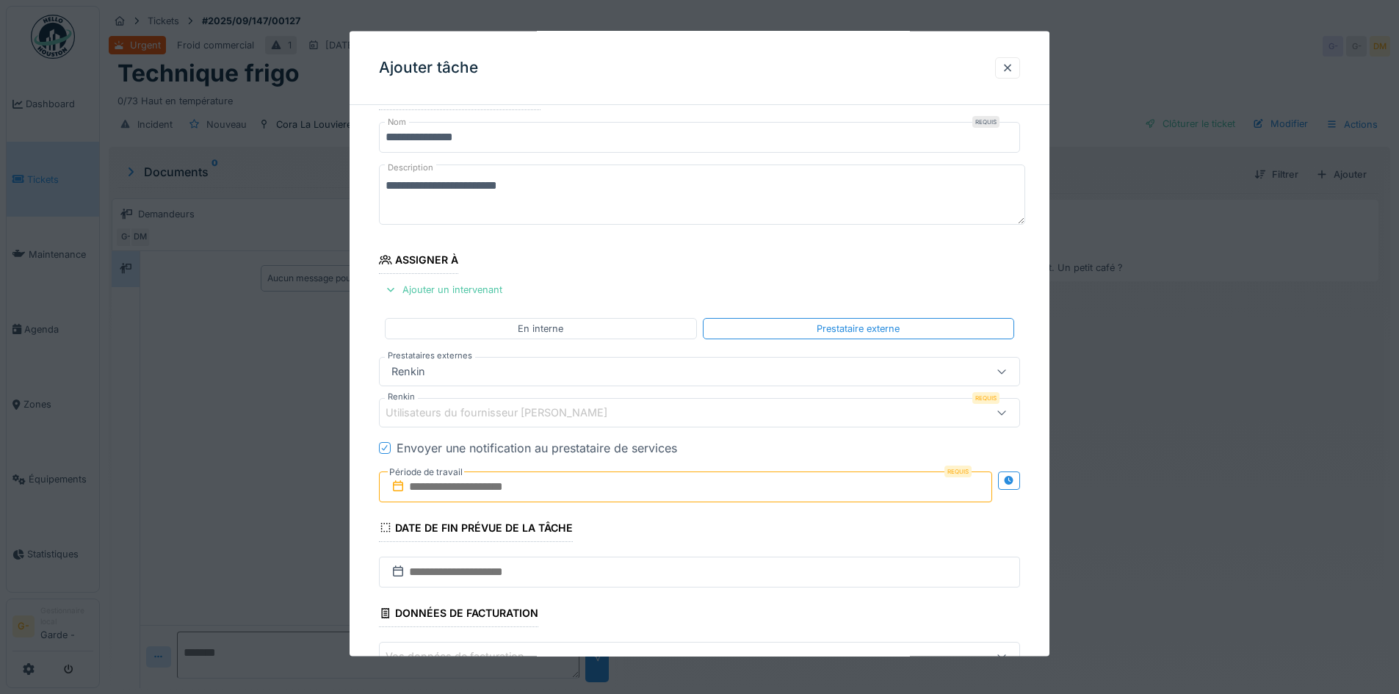
scroll to position [108, 0]
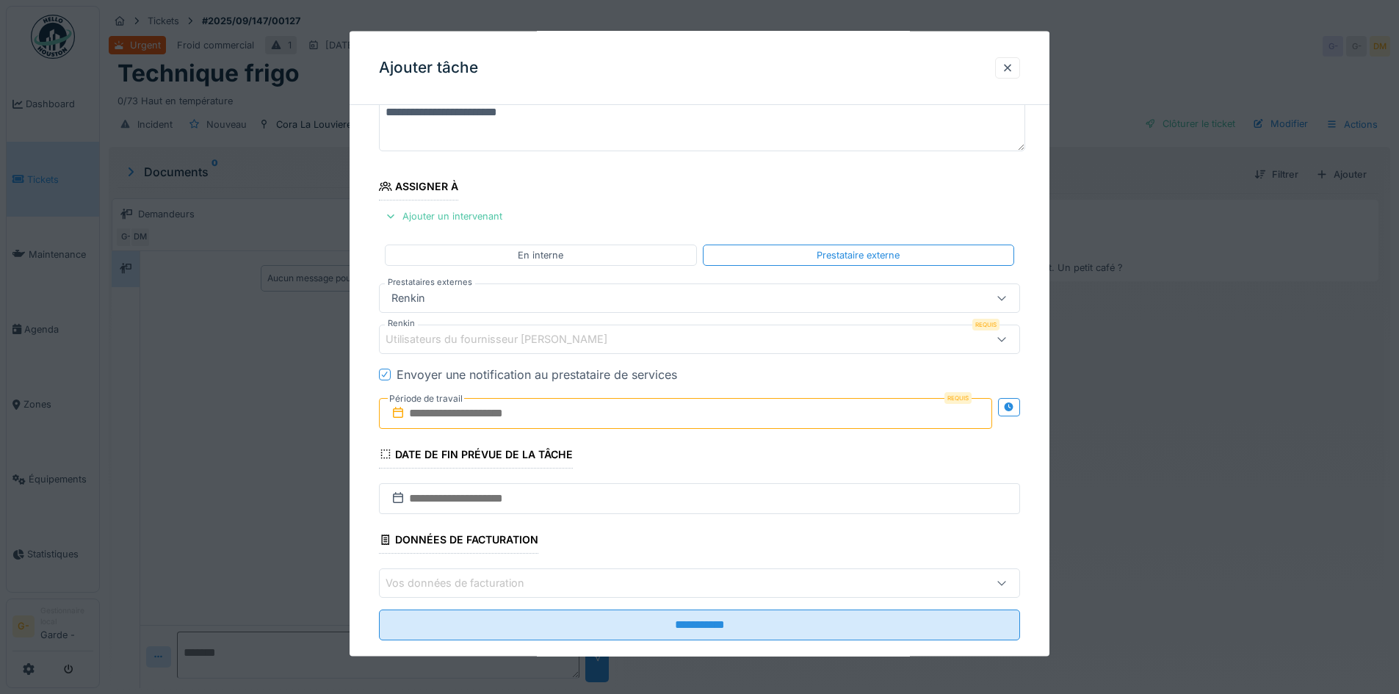
click at [558, 336] on div "Utilisateurs du fournisseur Renkin" at bounding box center [507, 338] width 242 height 16
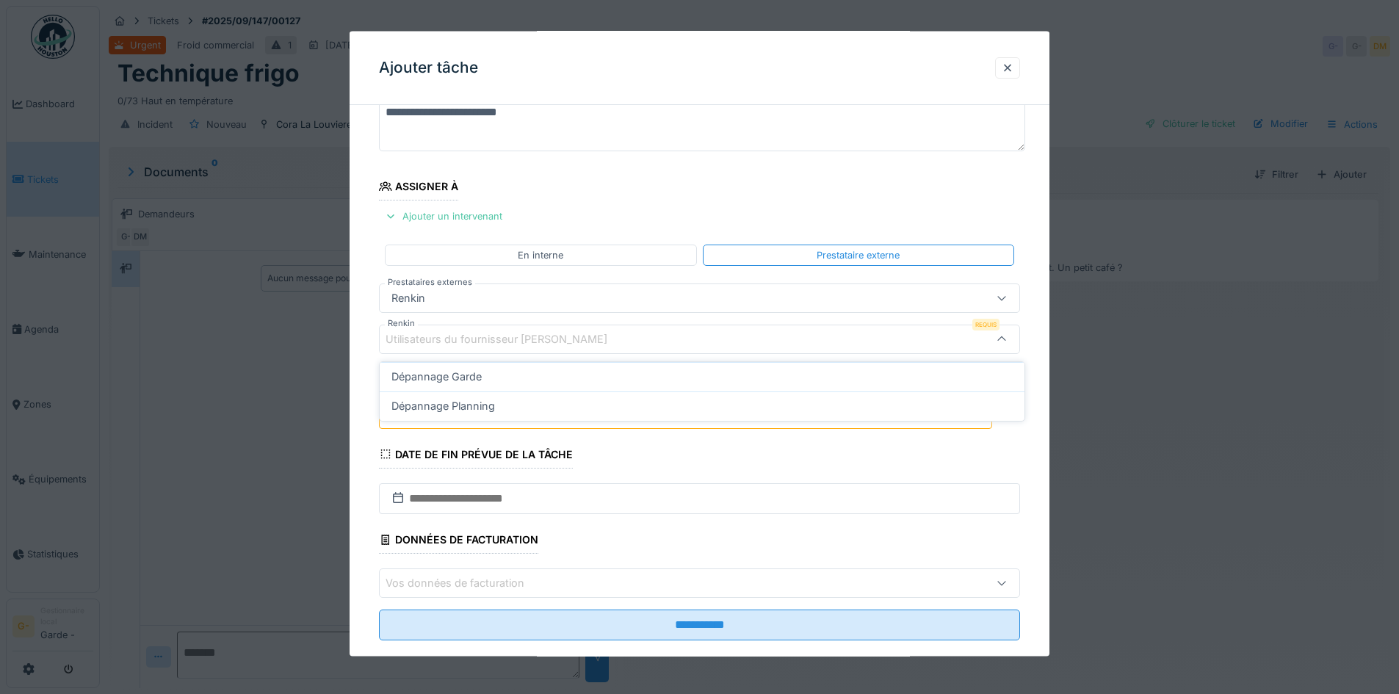
scroll to position [104, 0]
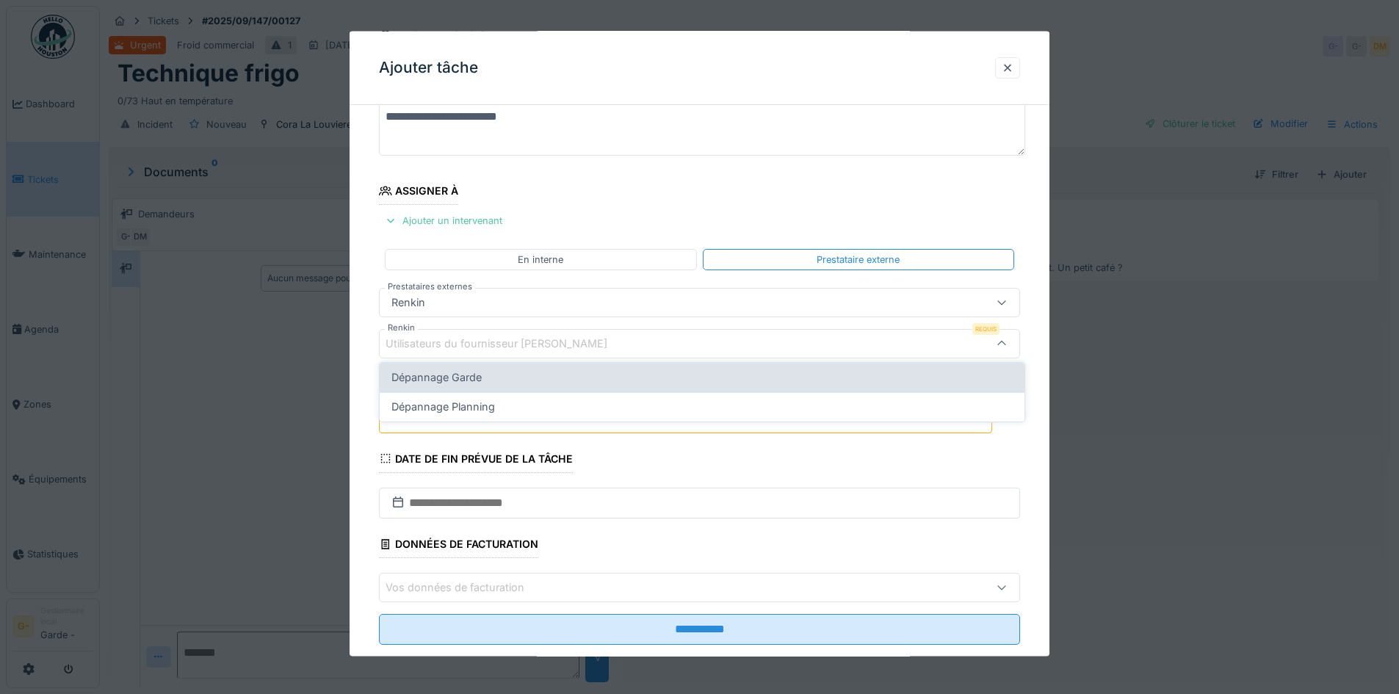
click at [520, 373] on div "Dépannage Garde" at bounding box center [701, 377] width 621 height 16
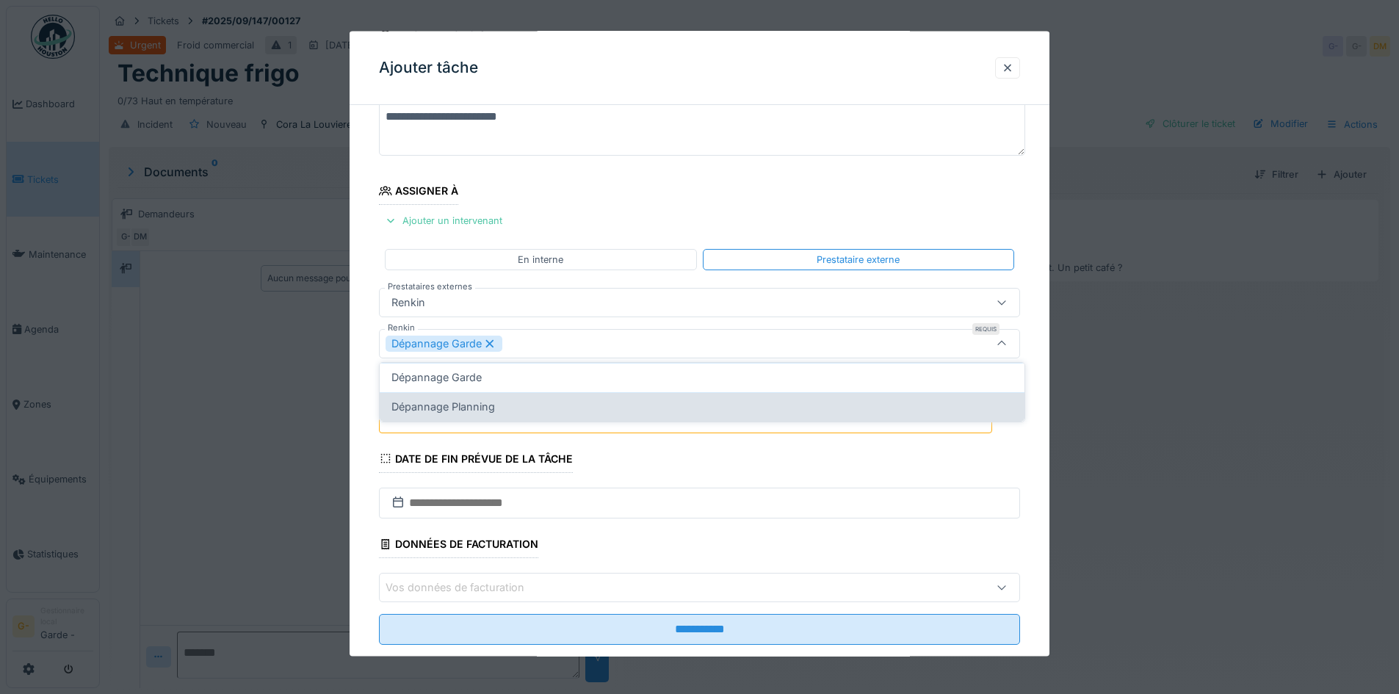
click at [507, 408] on div "Dépannage Planning" at bounding box center [701, 407] width 621 height 16
type input "*********"
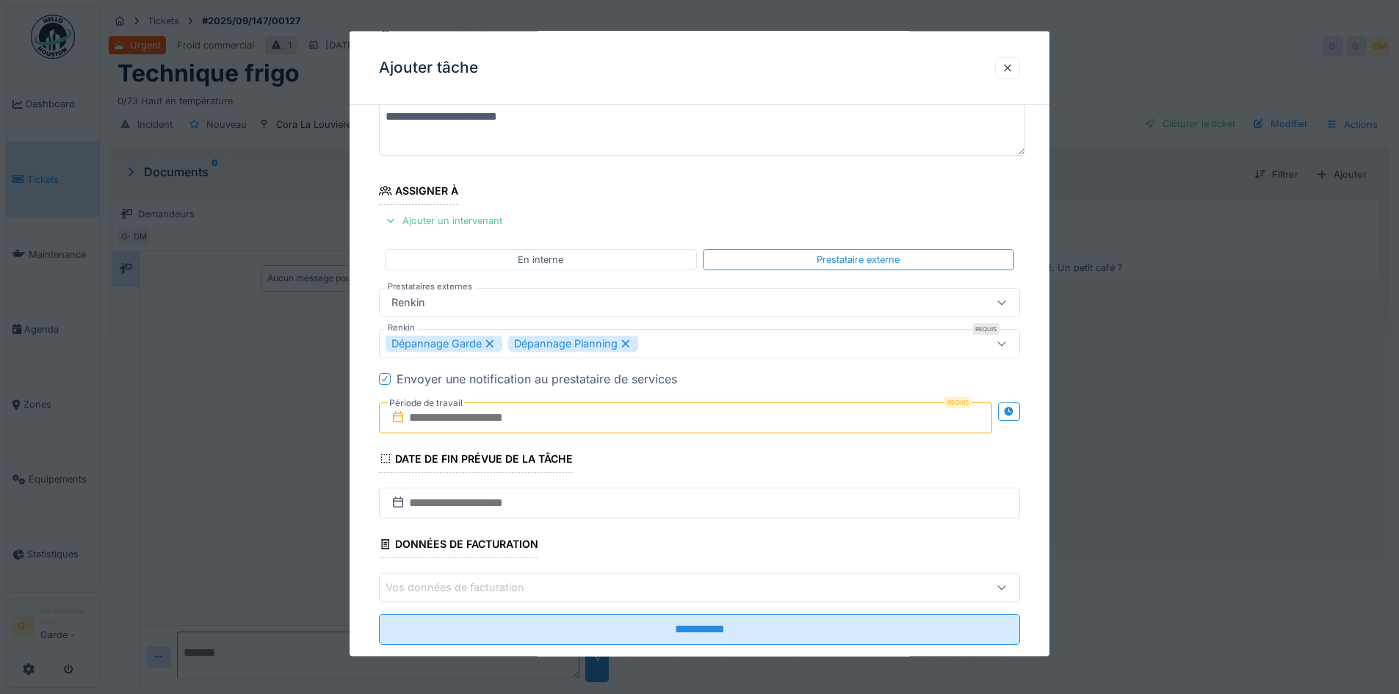
click at [357, 408] on div "**********" at bounding box center [700, 349] width 700 height 673
click at [448, 419] on input "text" at bounding box center [685, 417] width 613 height 31
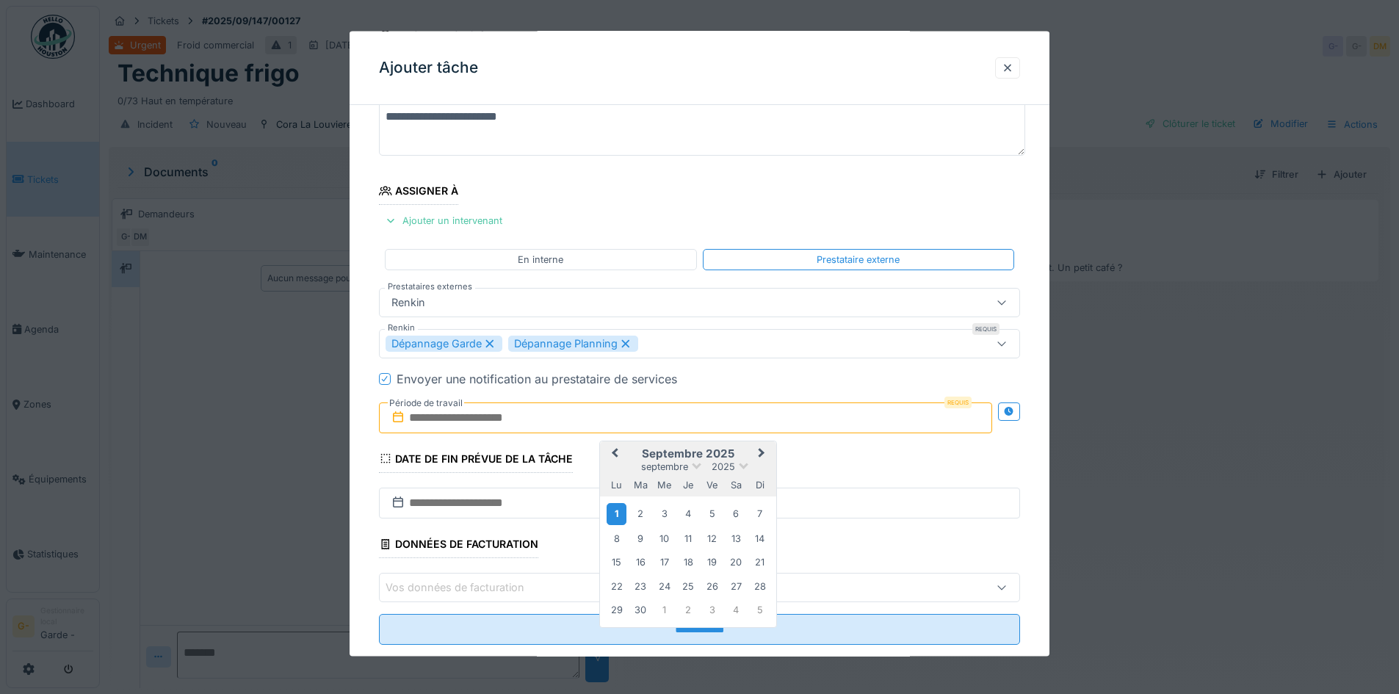
click at [618, 516] on div "1" at bounding box center [617, 513] width 20 height 21
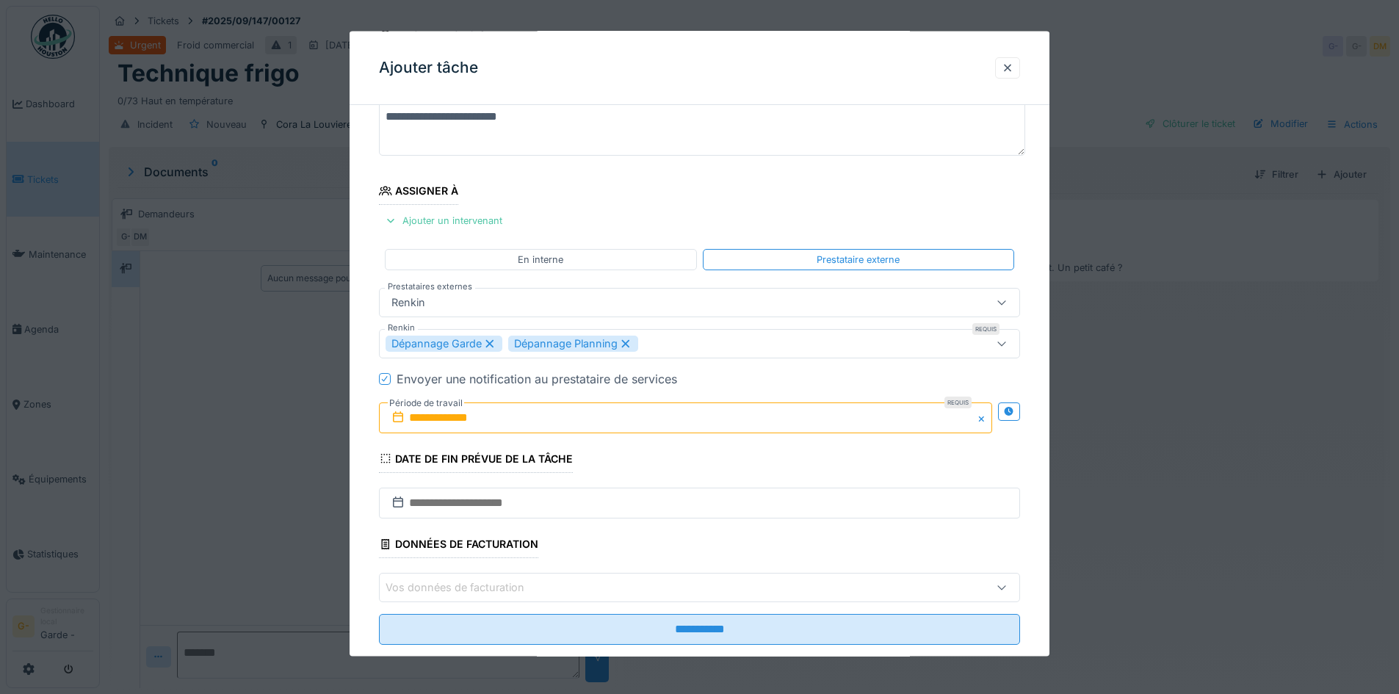
click at [357, 477] on div "**********" at bounding box center [700, 349] width 700 height 673
click at [419, 507] on input "text" at bounding box center [699, 502] width 641 height 31
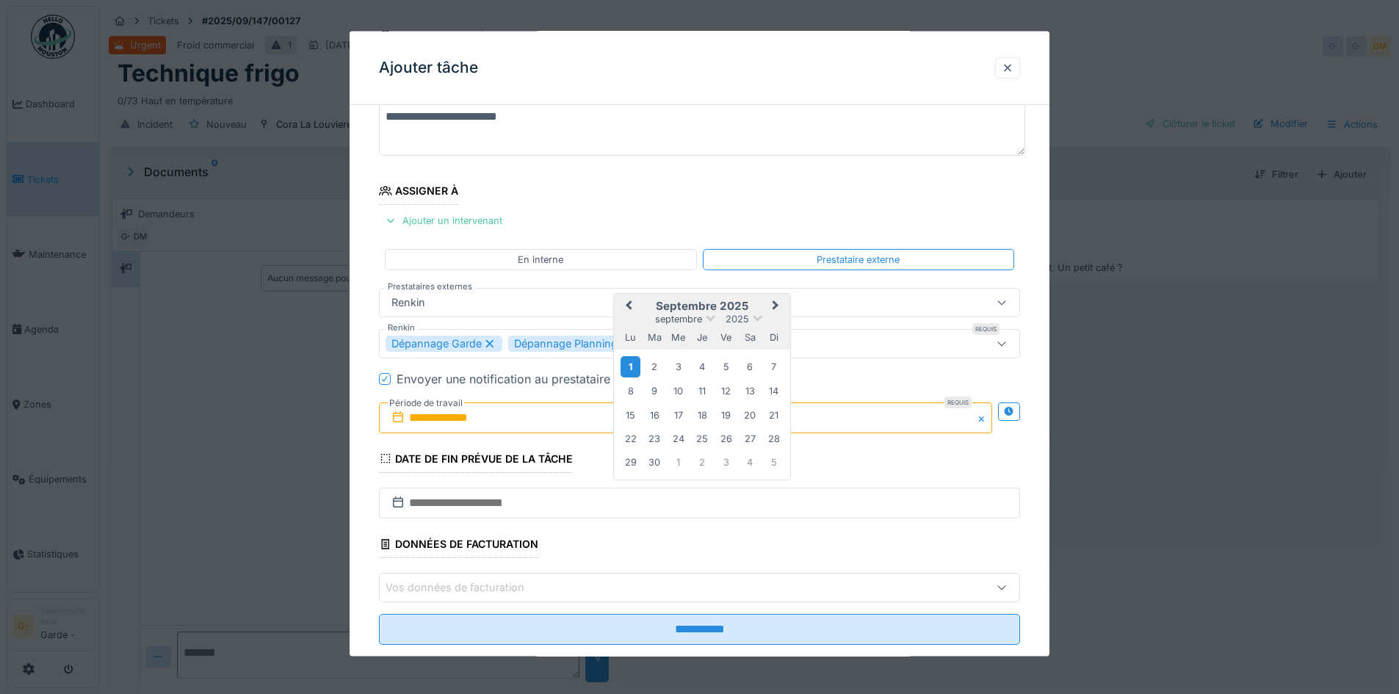
click at [629, 367] on div "1" at bounding box center [630, 365] width 20 height 21
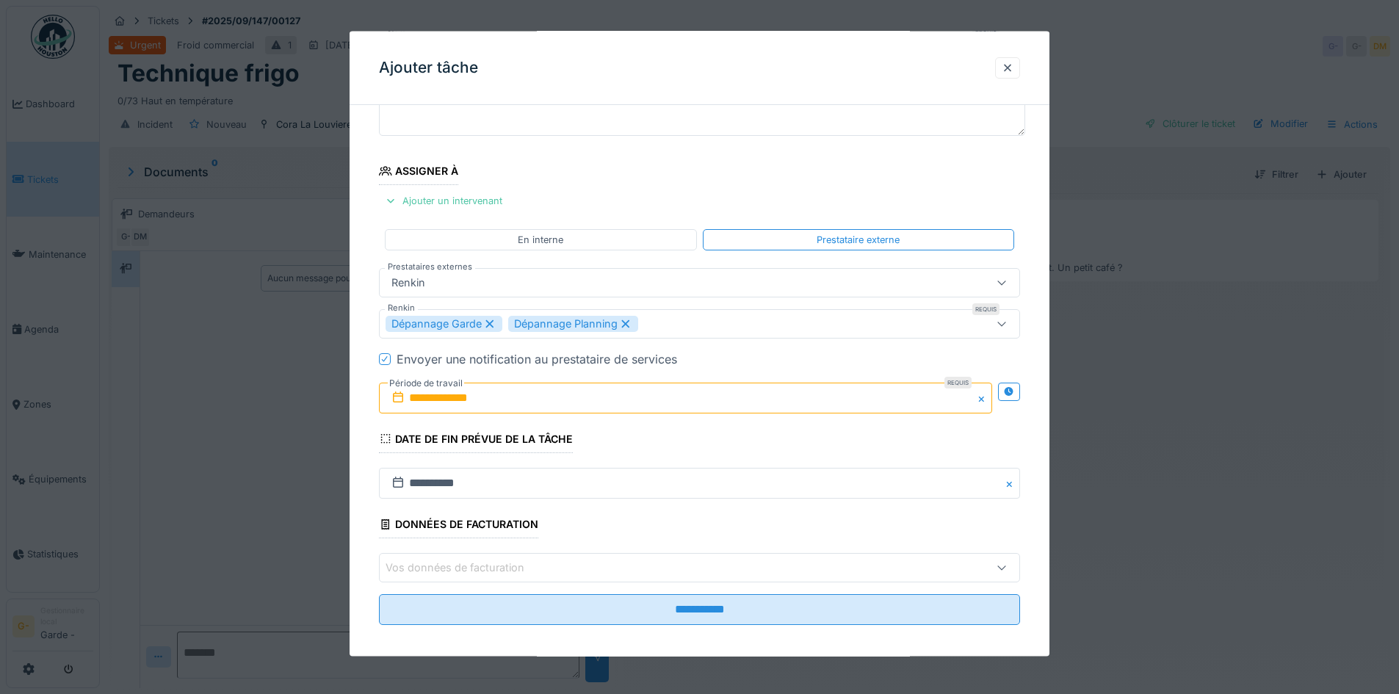
scroll to position [133, 0]
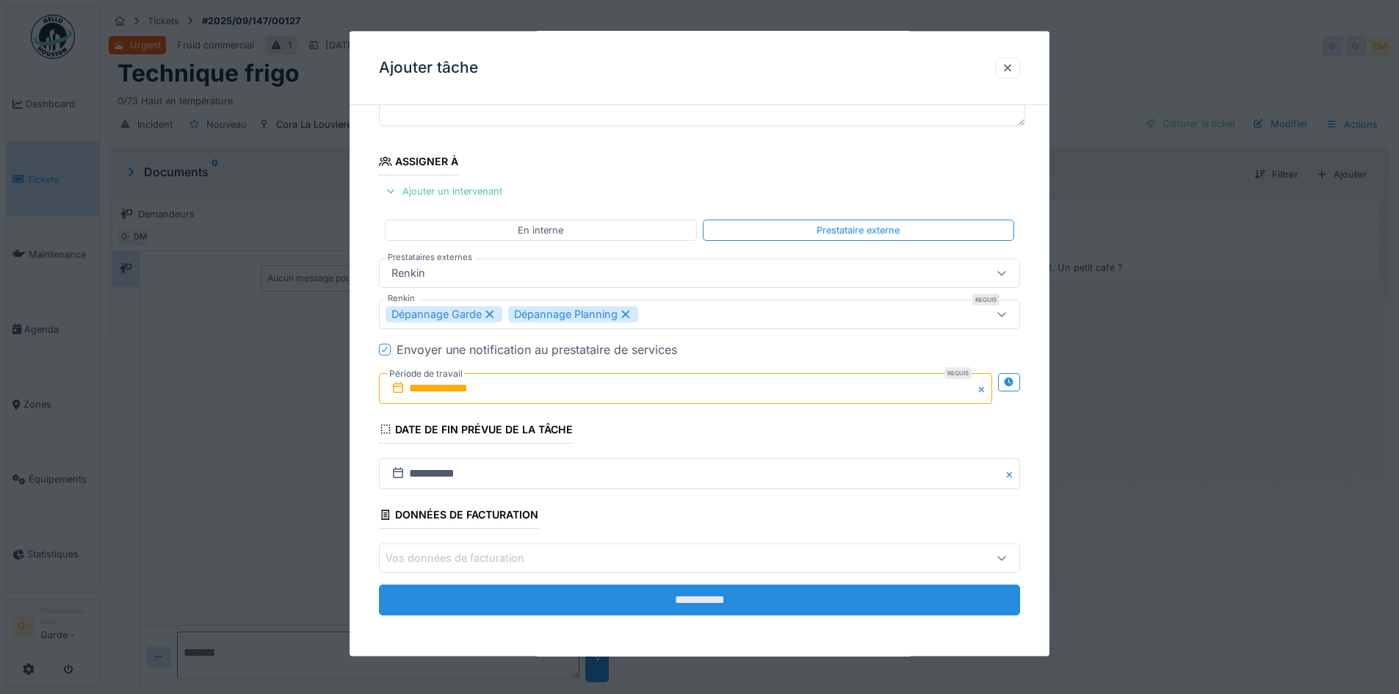
click at [719, 612] on input "**********" at bounding box center [699, 600] width 641 height 31
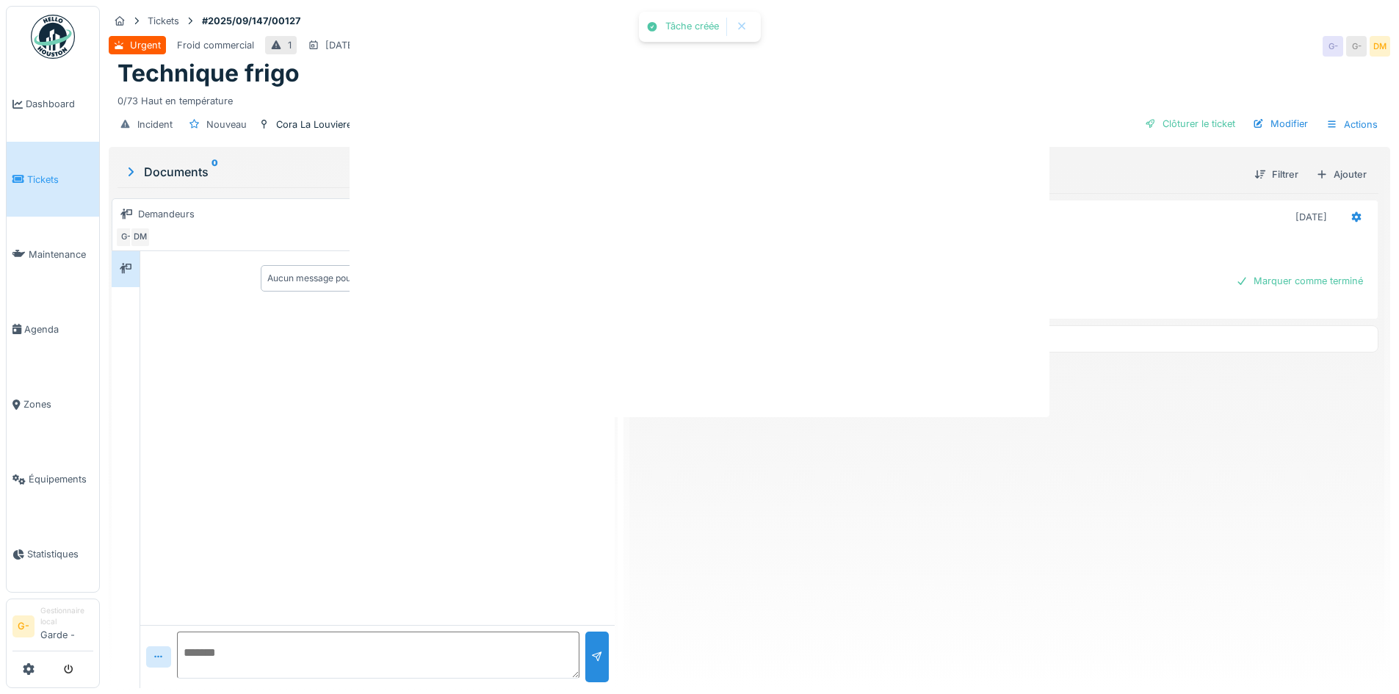
scroll to position [0, 0]
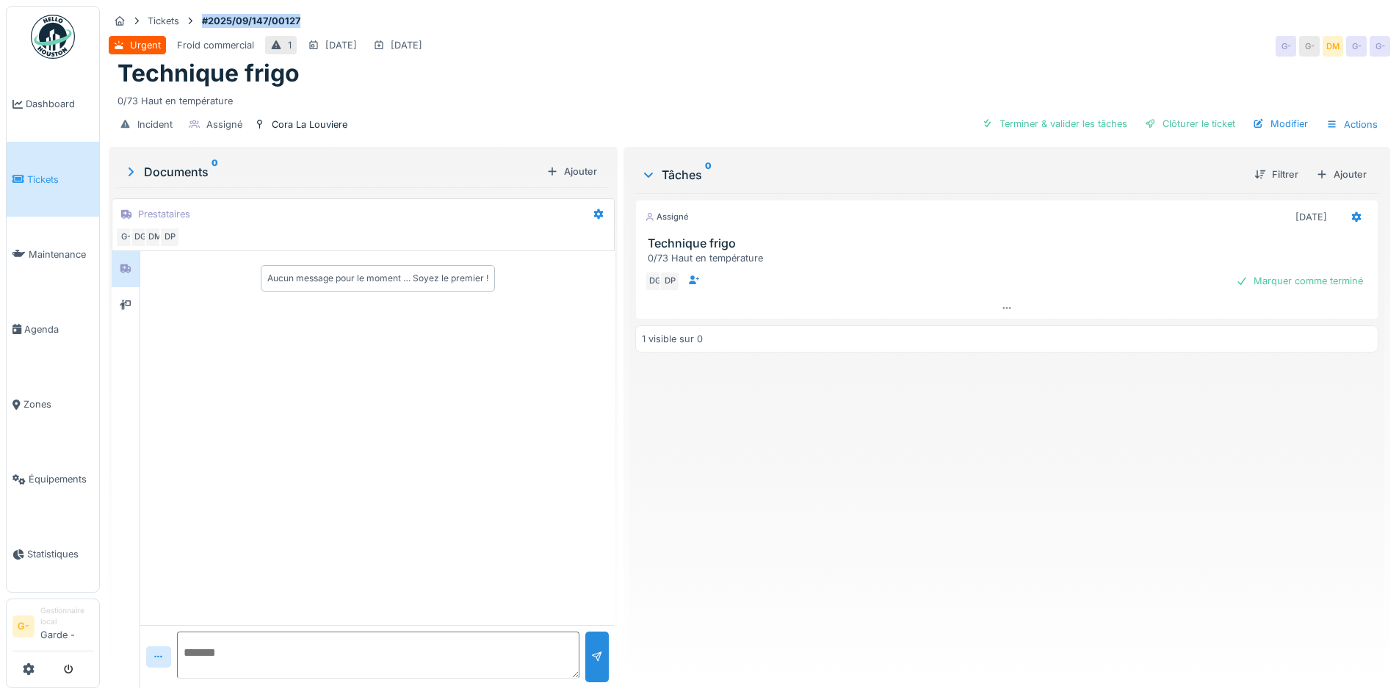
drag, startPoint x: 200, startPoint y: 22, endPoint x: 300, endPoint y: 15, distance: 100.9
click at [300, 15] on strong "#2025/09/147/00127" at bounding box center [251, 21] width 110 height 14
copy strong "#2025/09/147/00127"
